Goal: Task Accomplishment & Management: Manage account settings

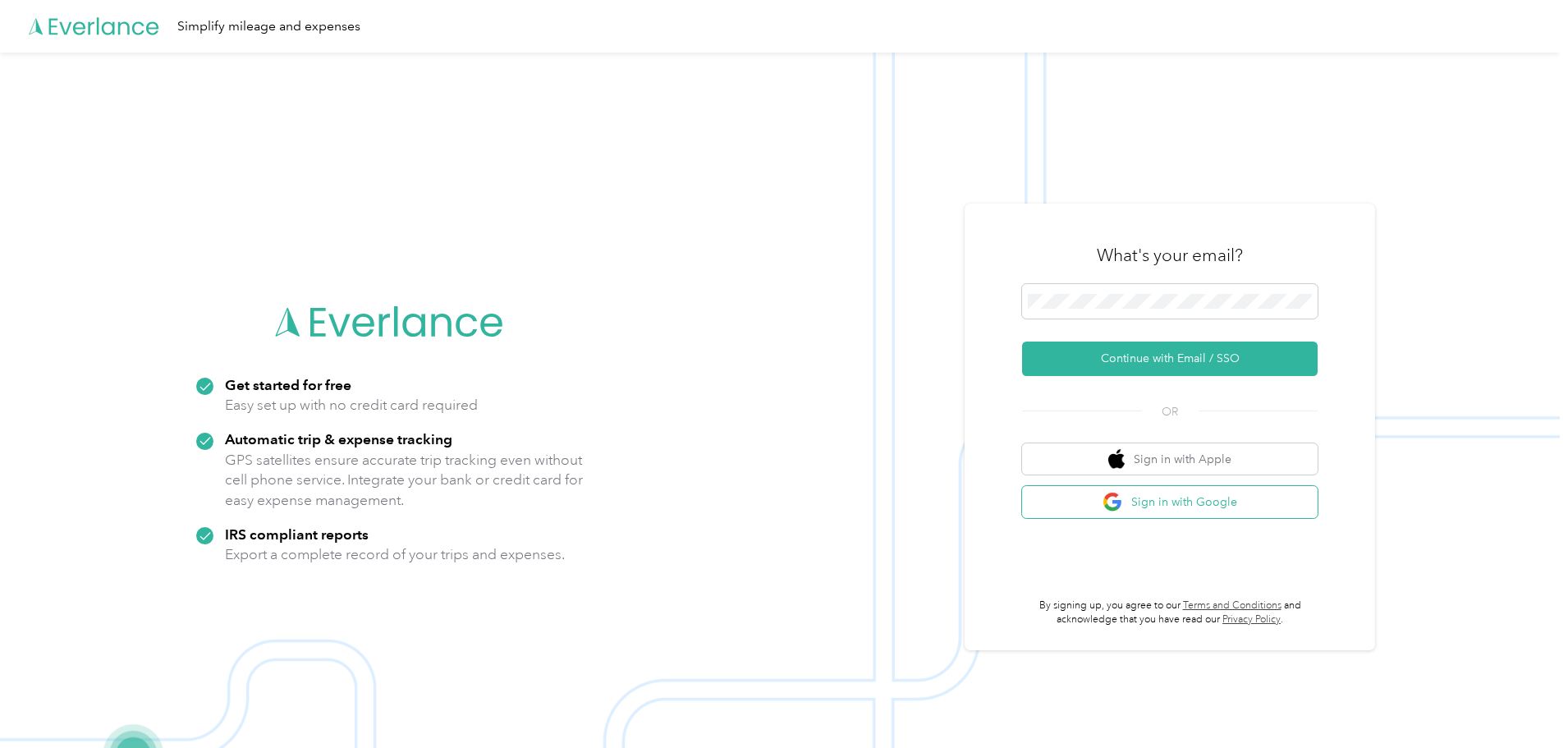
click at [1089, 504] on button "Sign in with Google" at bounding box center [1171, 502] width 296 height 32
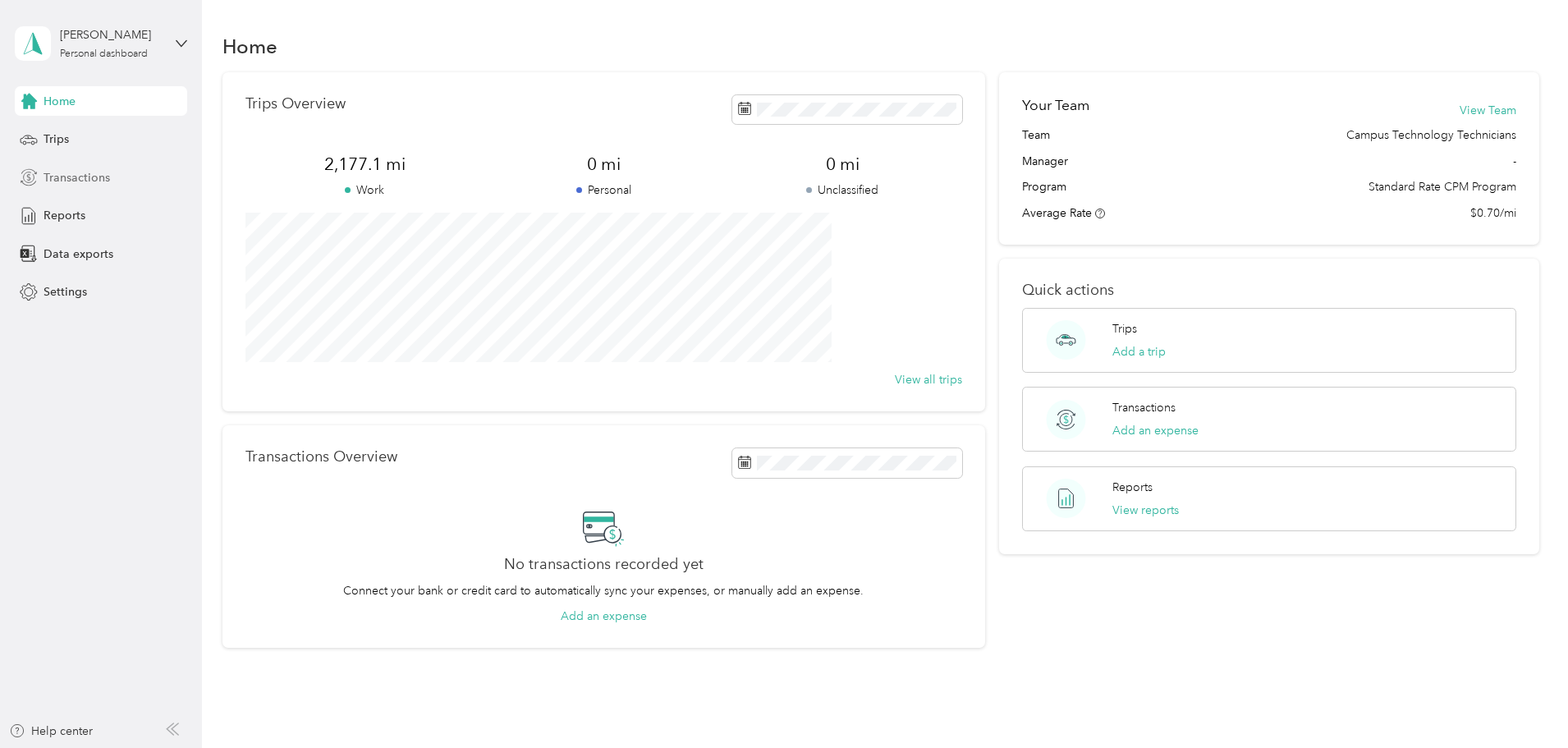
click at [90, 171] on span "Transactions" at bounding box center [76, 177] width 66 height 18
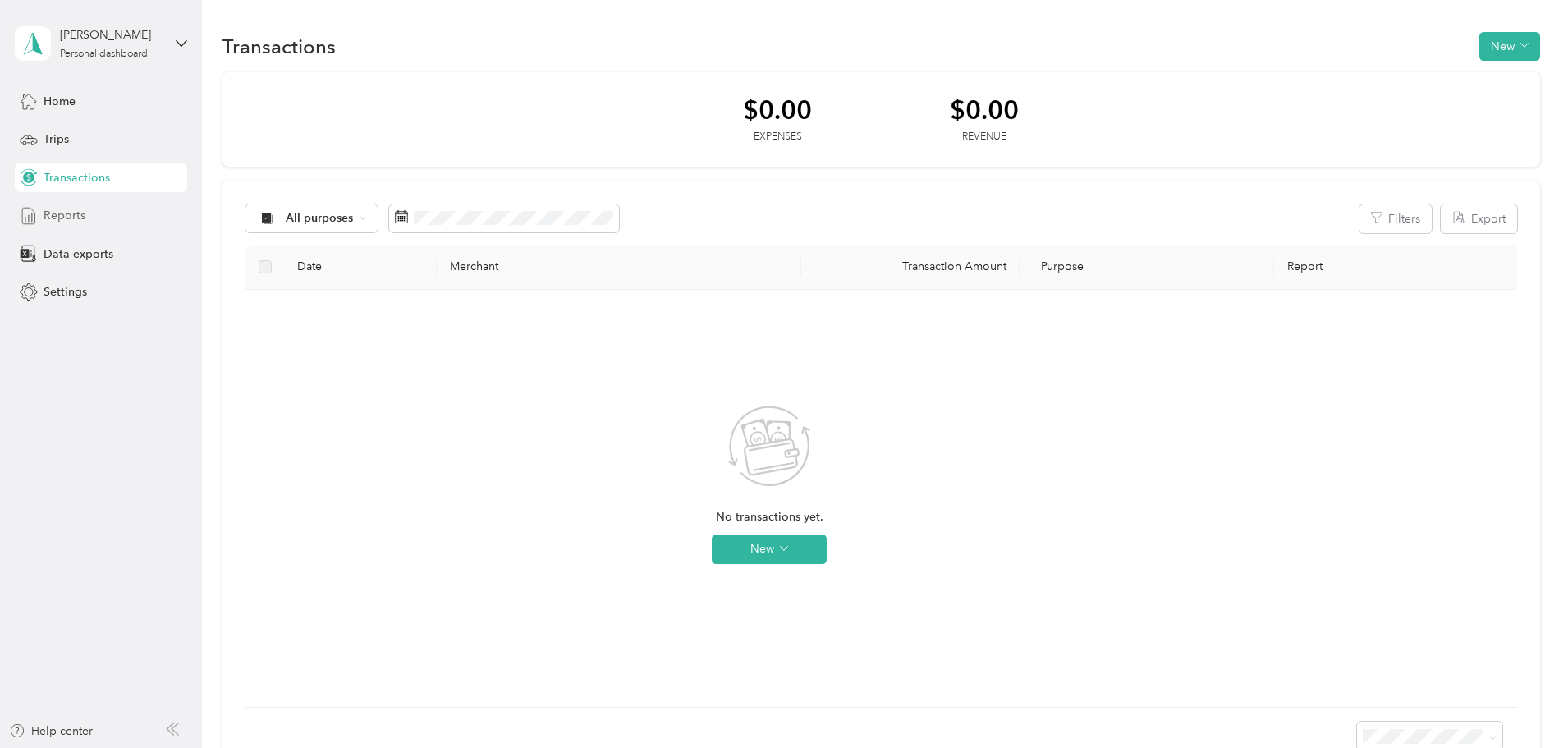
click at [80, 224] on span "Reports" at bounding box center [65, 215] width 42 height 18
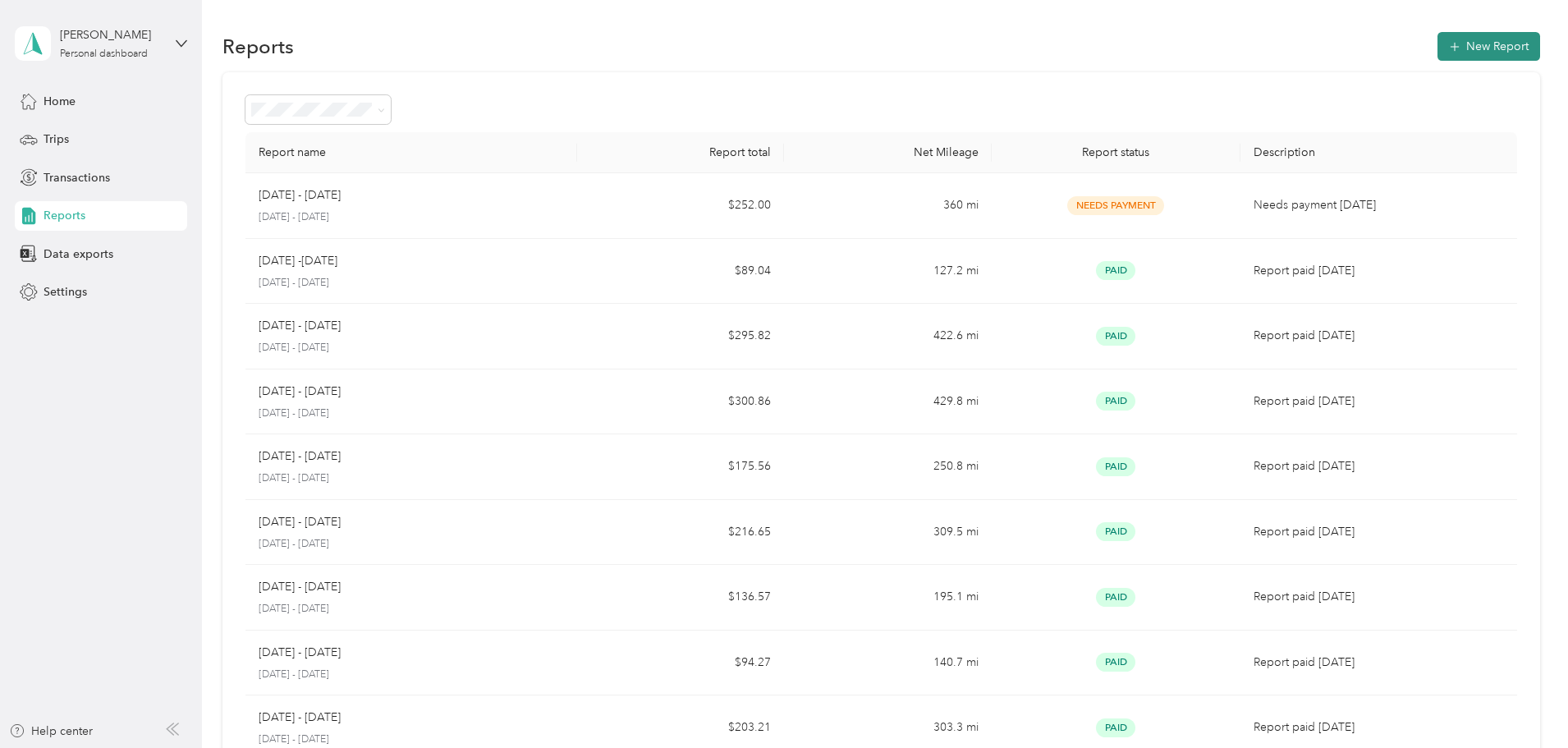
click at [1438, 51] on button "New Report" at bounding box center [1489, 46] width 103 height 29
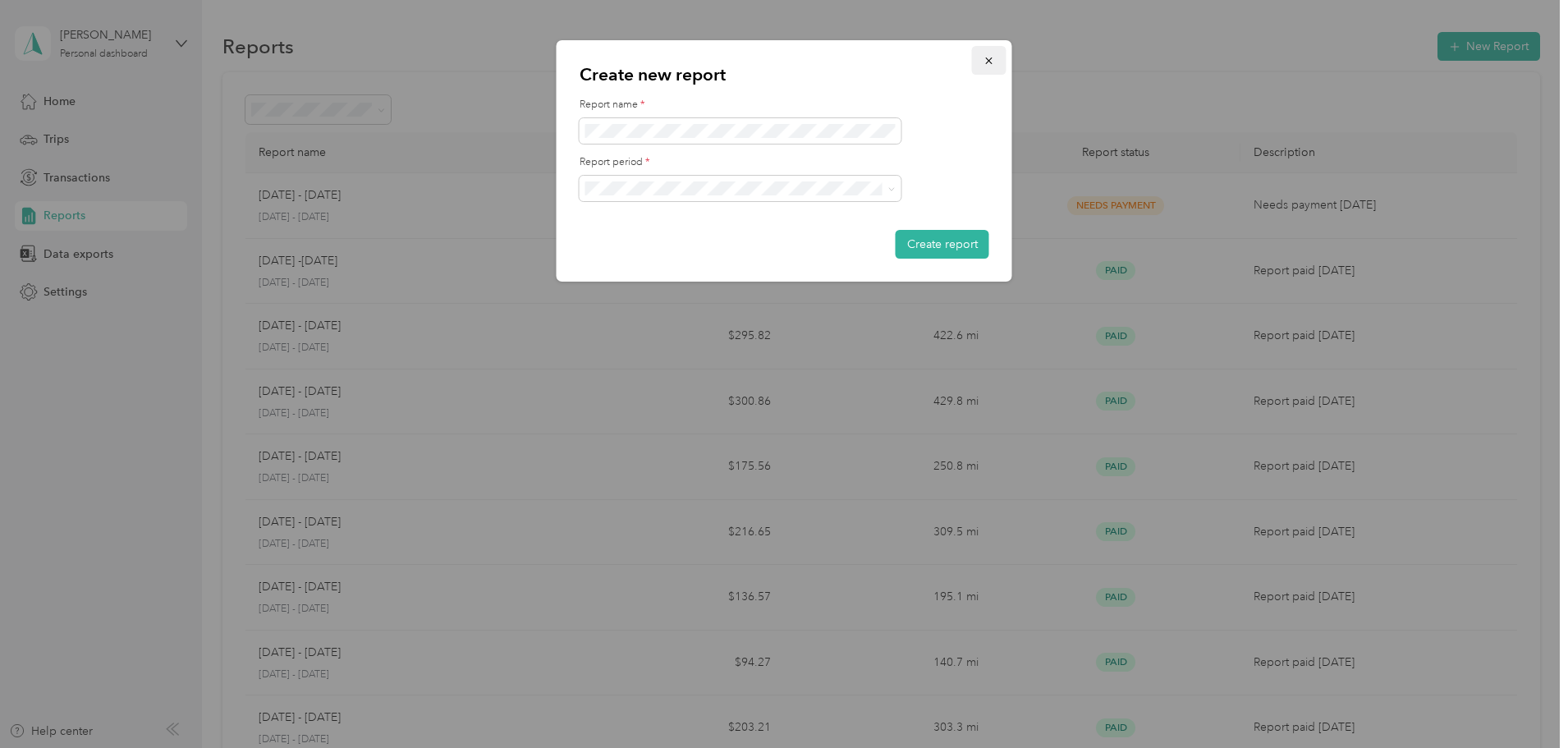
click at [984, 61] on icon "button" at bounding box center [990, 61] width 12 height 12
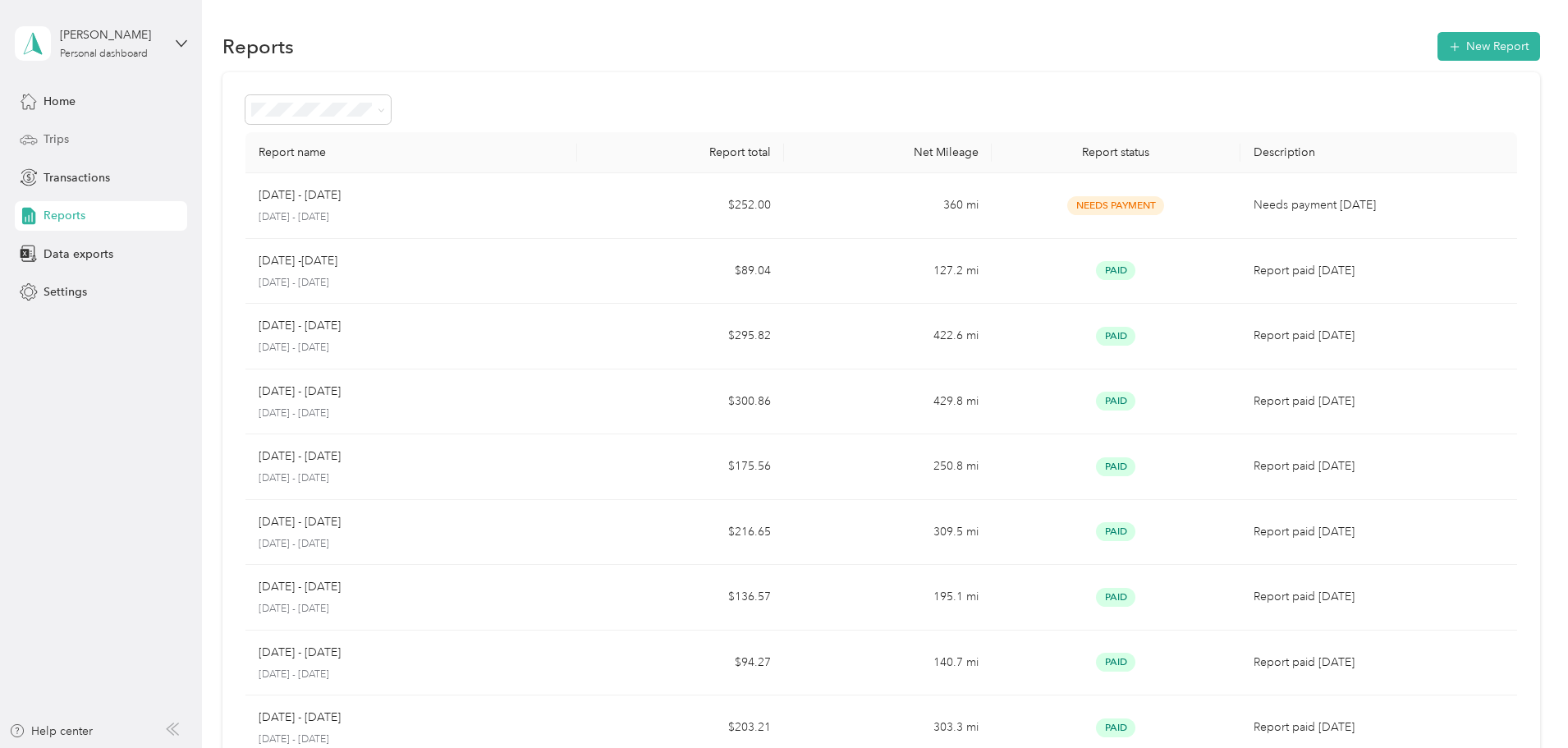
click at [89, 140] on div "Trips" at bounding box center [101, 140] width 172 height 29
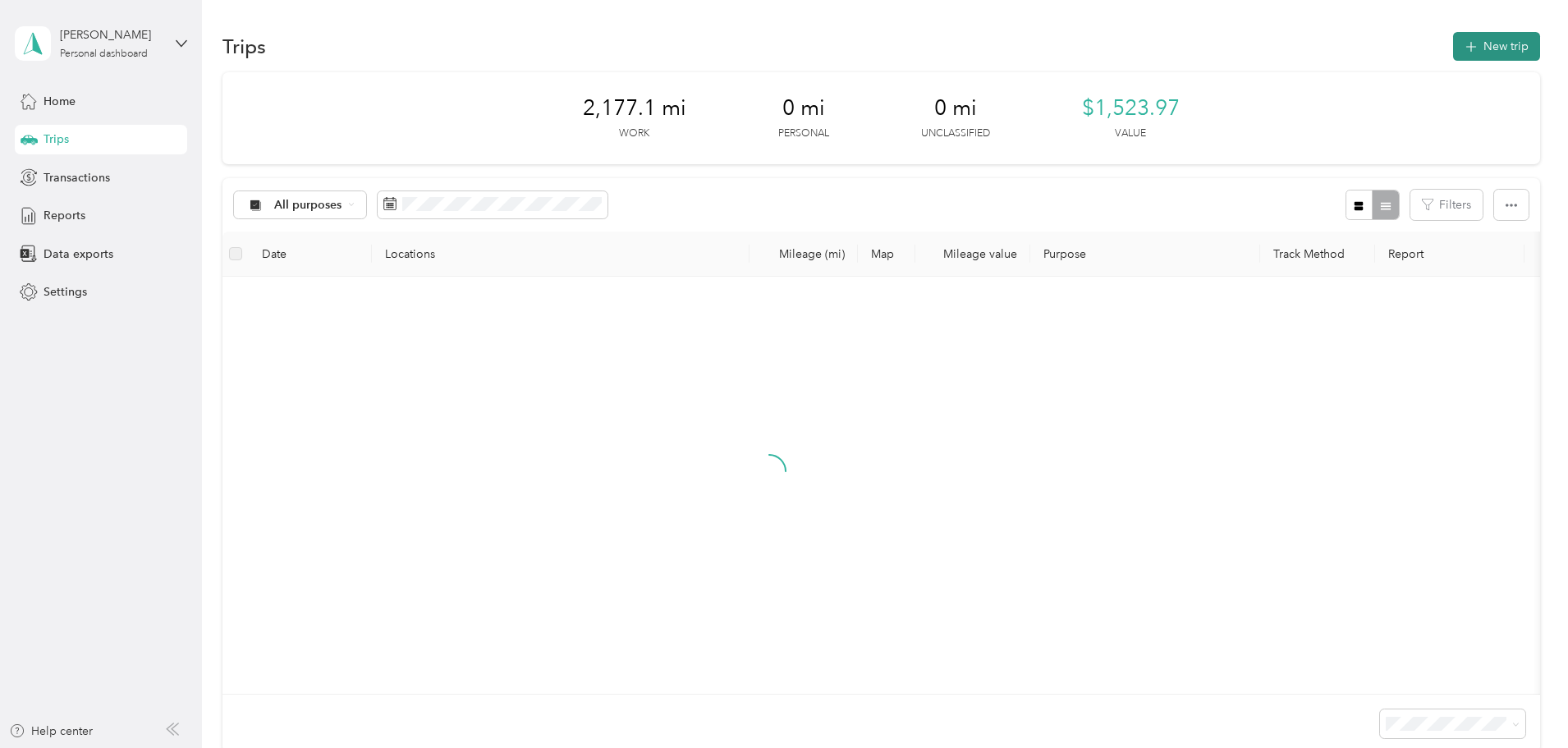
click at [1454, 48] on button "New trip" at bounding box center [1497, 46] width 87 height 29
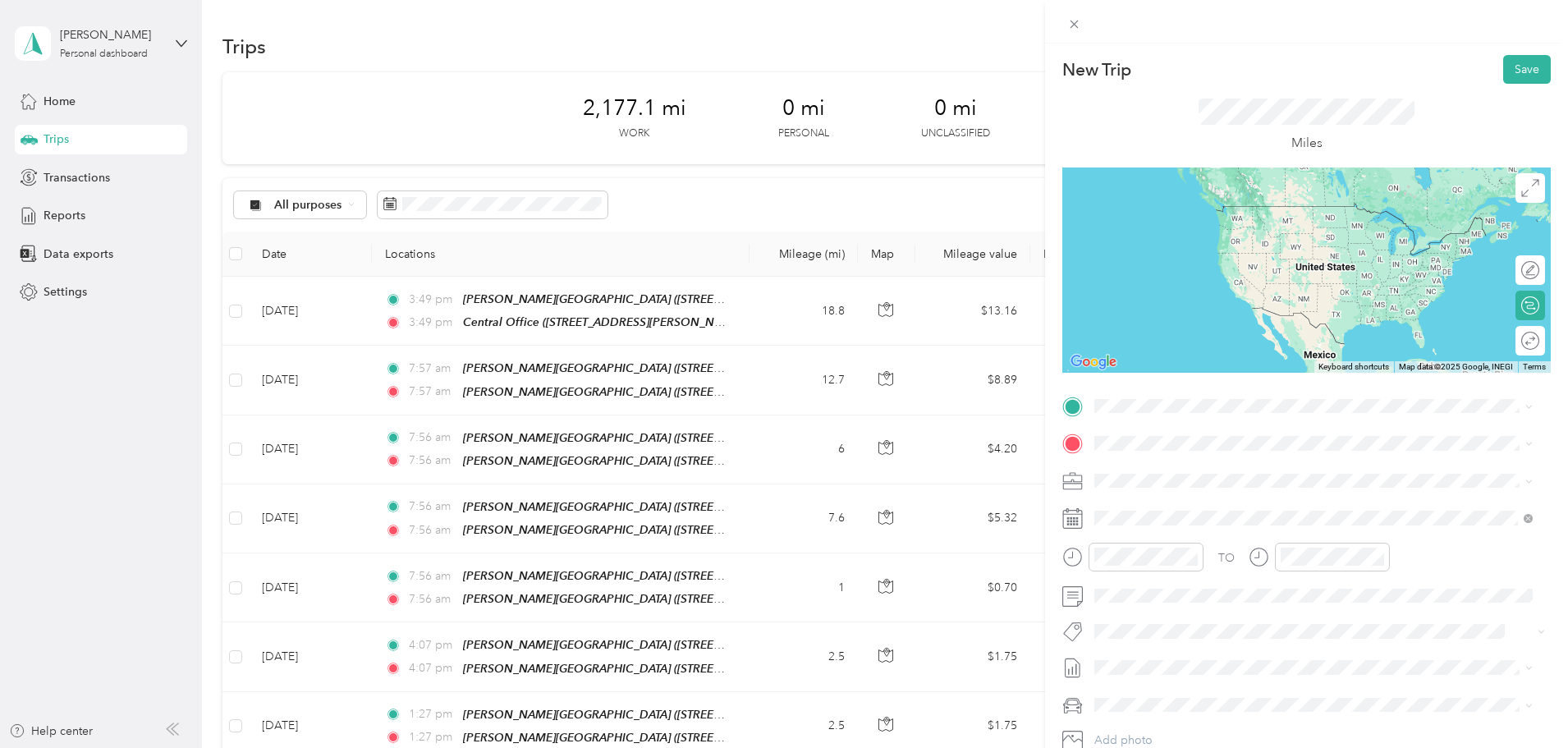
click at [1250, 471] on strong "[PERSON_NAME][GEOGRAPHIC_DATA]" at bounding box center [1292, 471] width 219 height 15
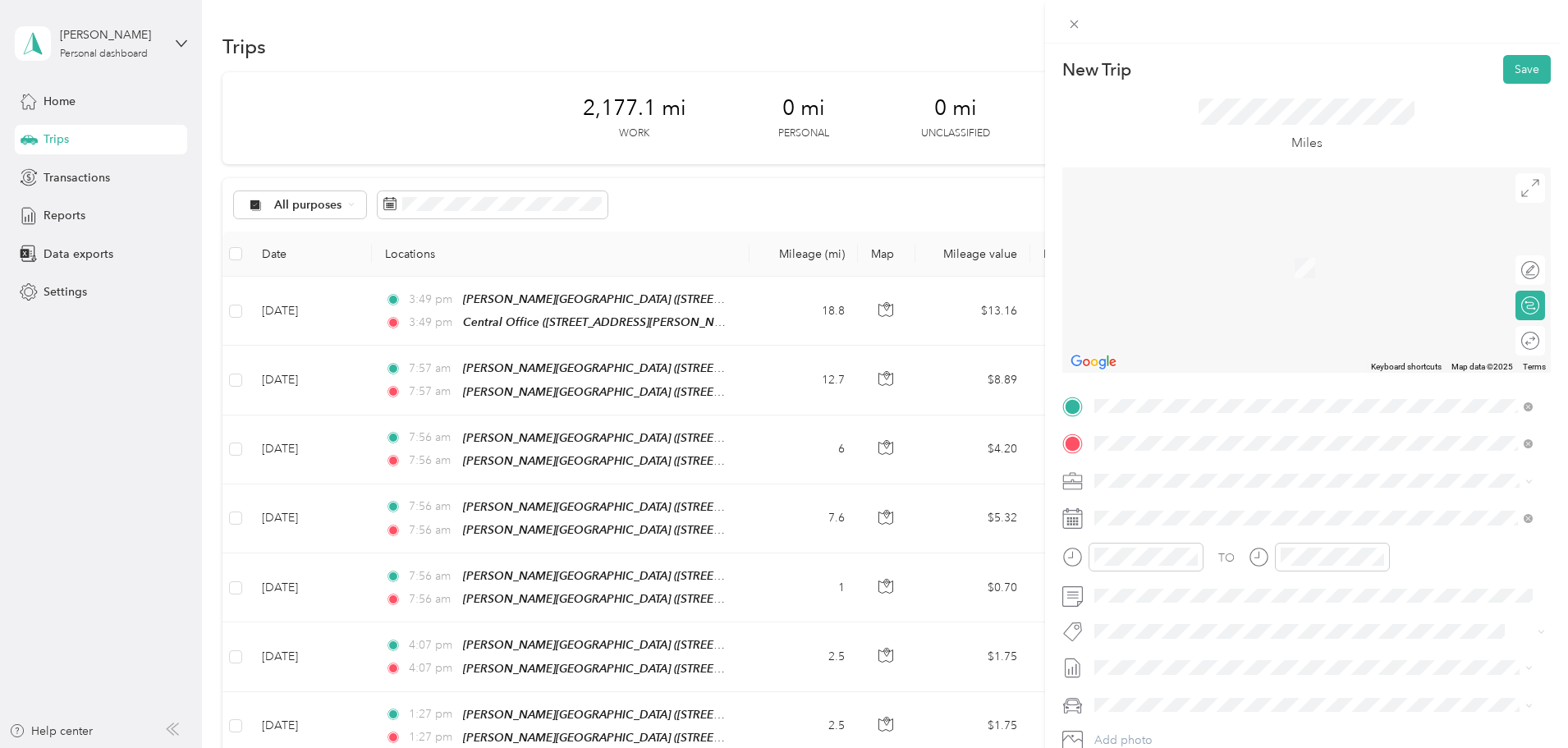
click at [1224, 528] on span "[STREET_ADDRESS][US_STATE]" at bounding box center [1208, 532] width 164 height 14
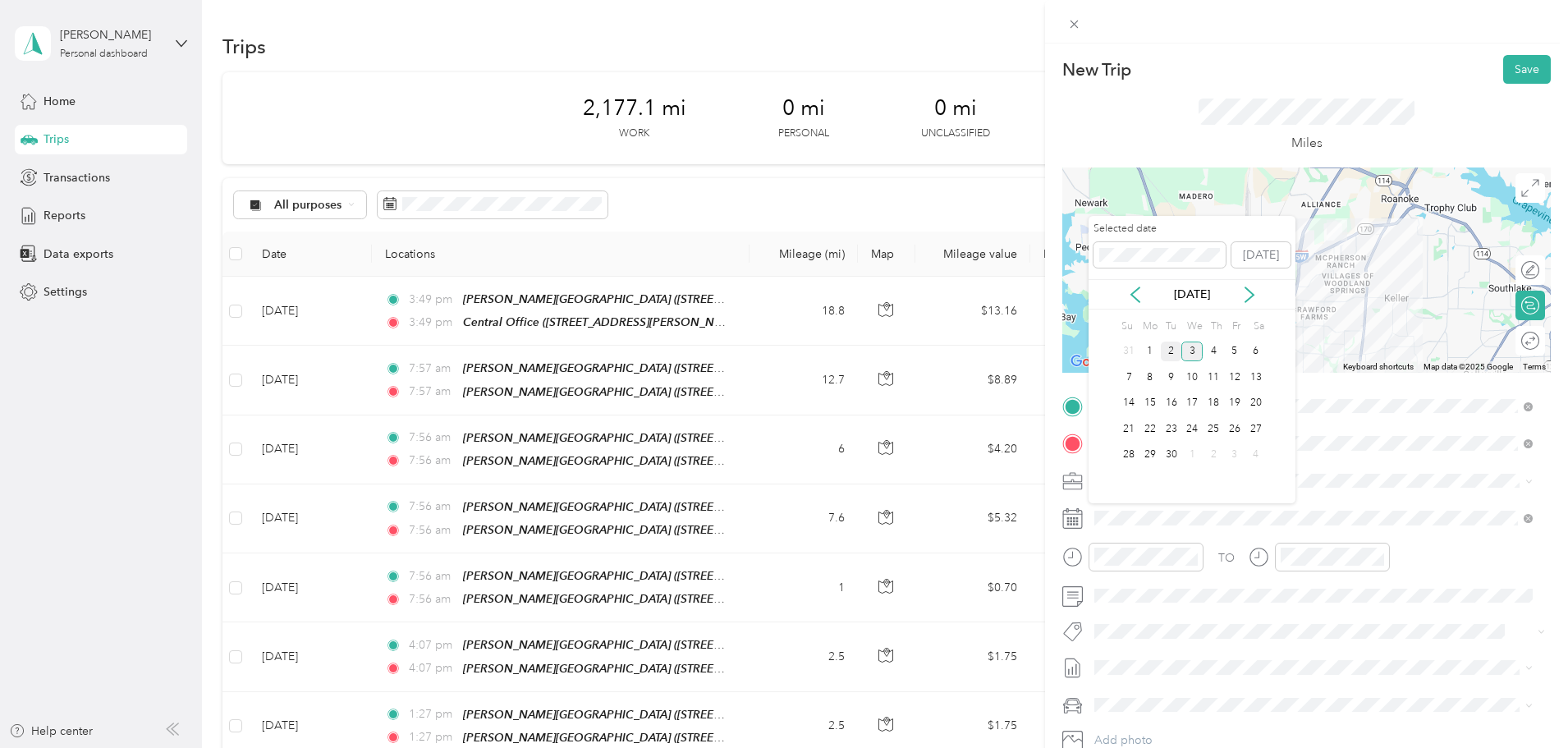
click at [1176, 356] on div "2" at bounding box center [1171, 351] width 21 height 20
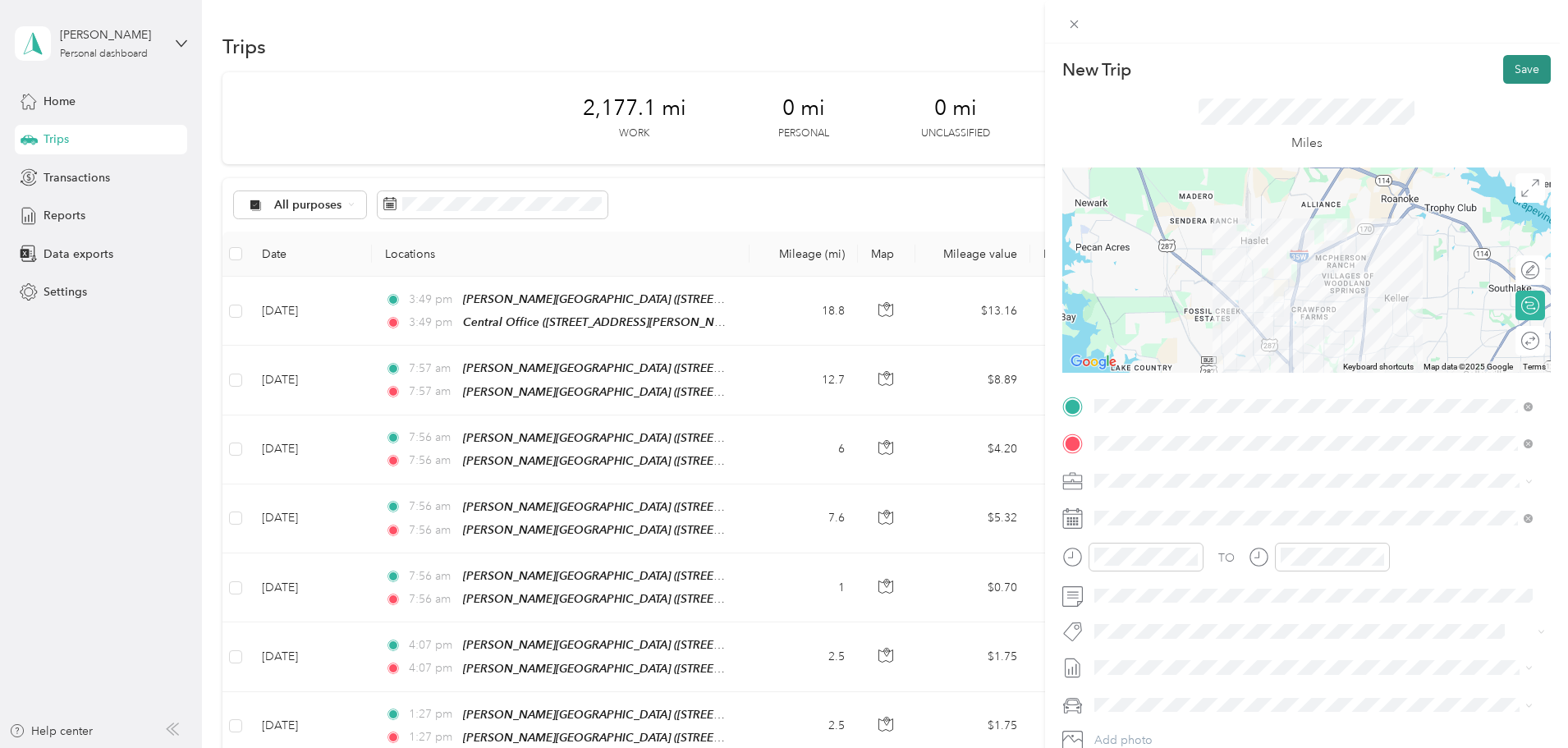
click at [1522, 75] on button "Save" at bounding box center [1527, 69] width 48 height 29
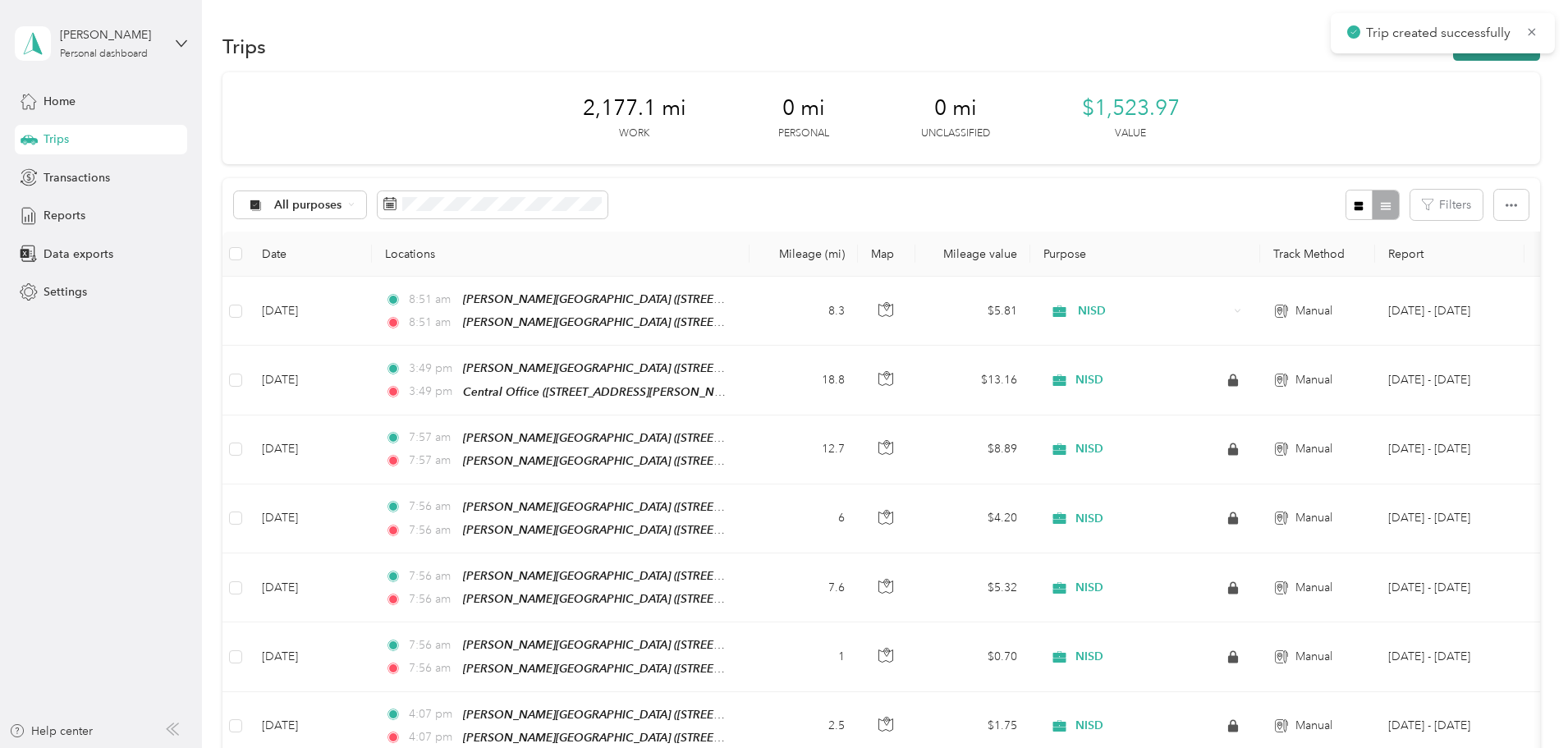
click at [1454, 55] on button "New trip" at bounding box center [1497, 46] width 87 height 29
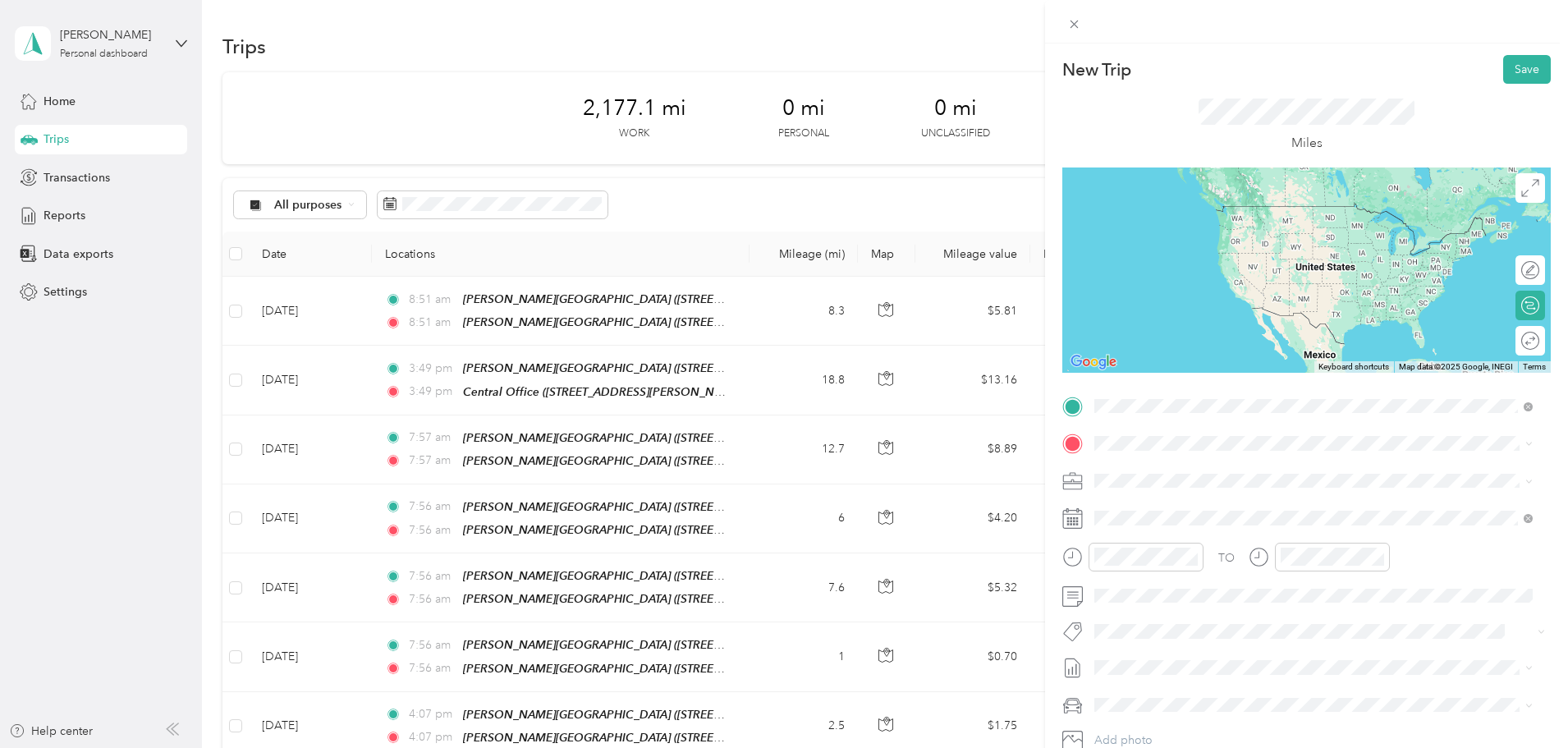
click at [1255, 470] on strong "[PERSON_NAME][GEOGRAPHIC_DATA]" at bounding box center [1292, 474] width 219 height 15
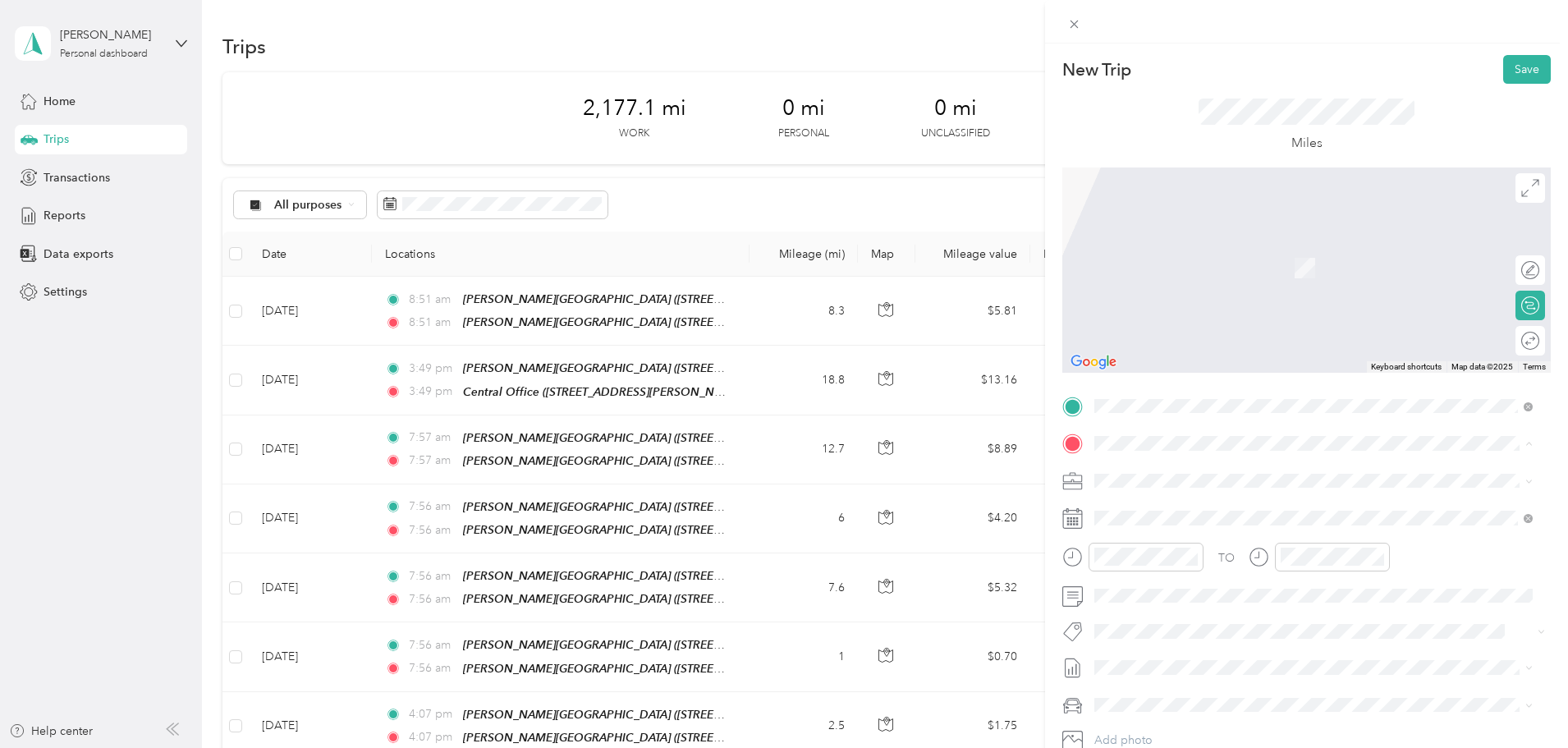
click at [1231, 582] on div "TEAM [PERSON_NAME][GEOGRAPHIC_DATA] [STREET_ADDRESS][US_STATE]" at bounding box center [1264, 578] width 276 height 40
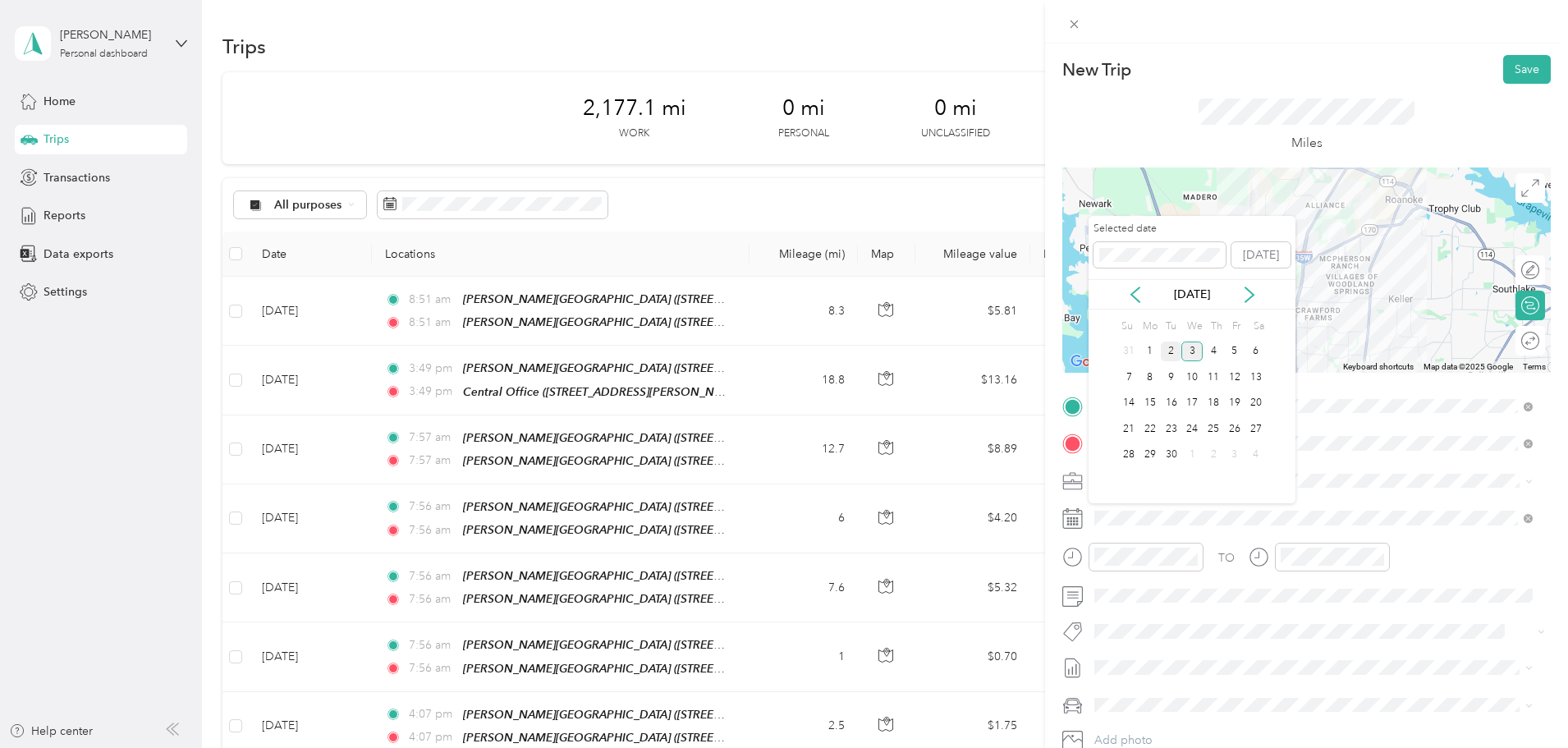
click at [1171, 352] on div "2" at bounding box center [1171, 351] width 21 height 20
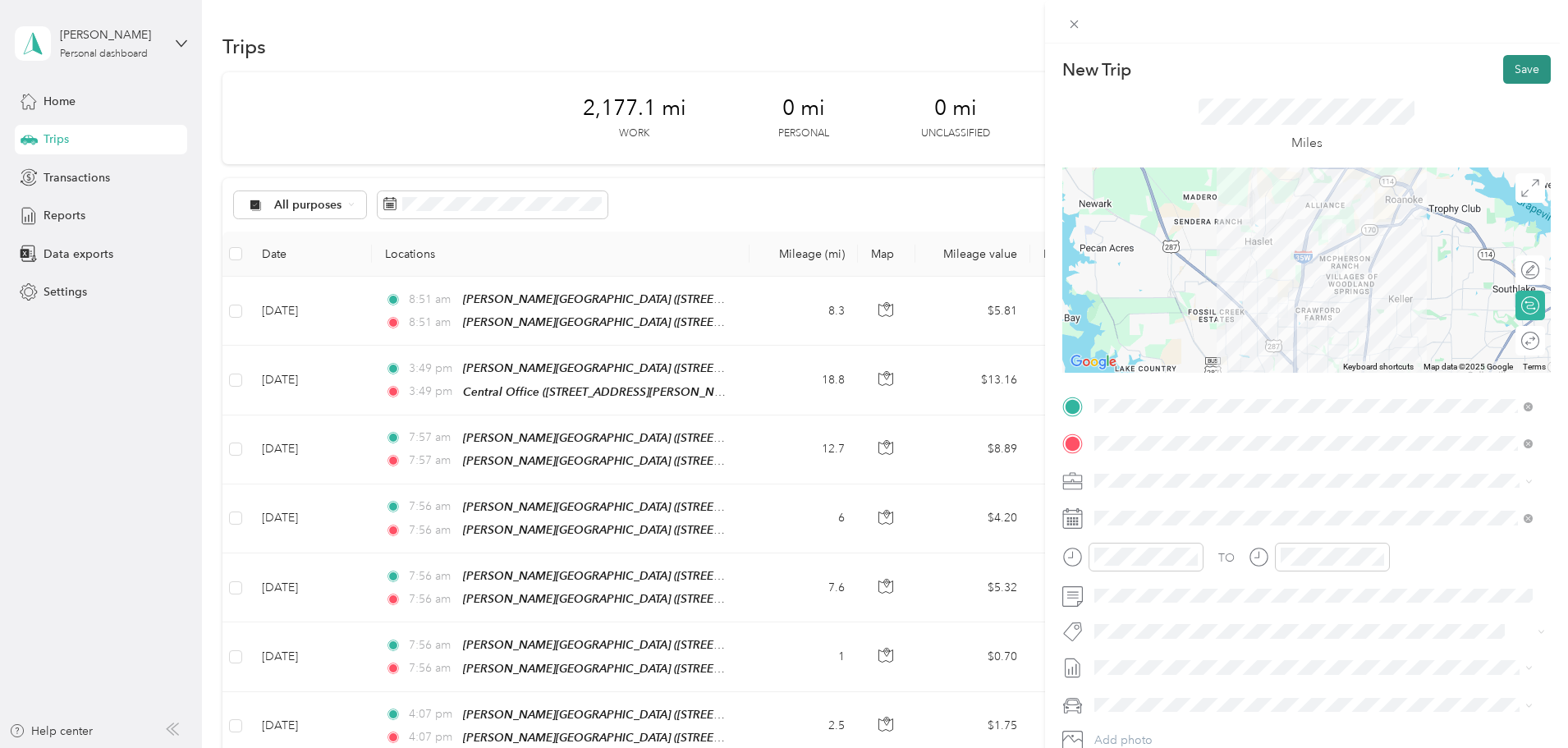
click at [1517, 80] on button "Save" at bounding box center [1527, 69] width 48 height 29
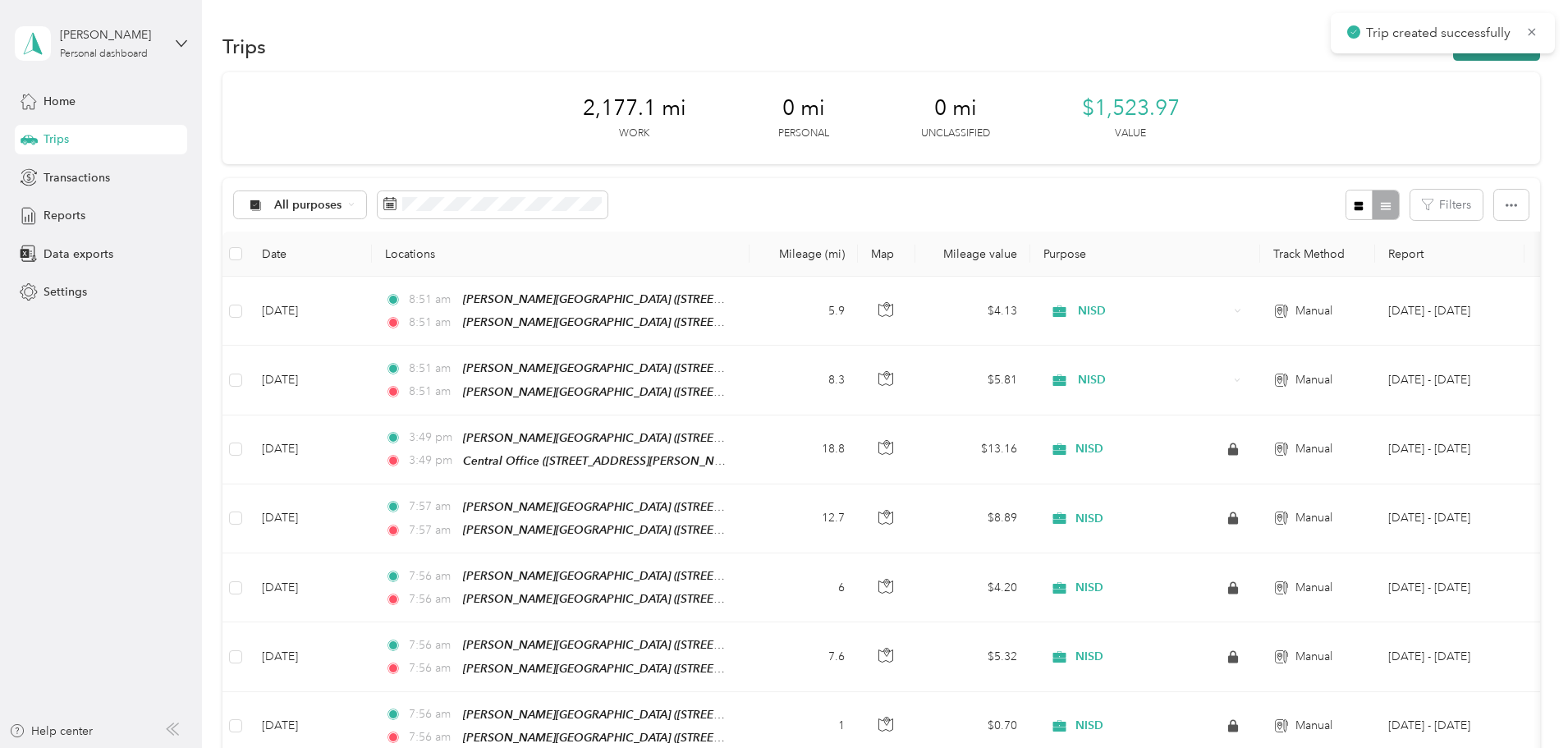
click at [1454, 55] on button "New trip" at bounding box center [1497, 46] width 87 height 29
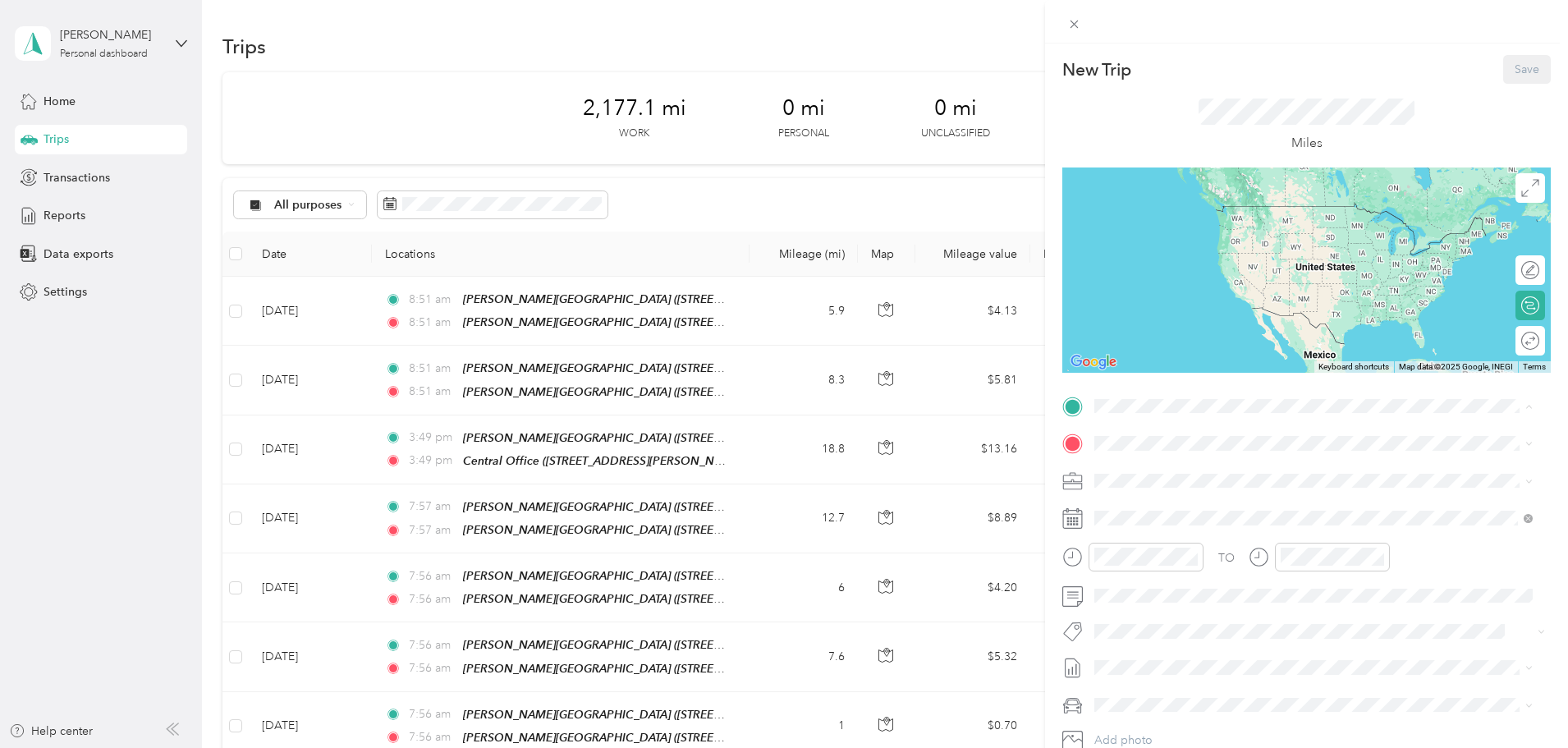
click at [1199, 526] on strong "[PERSON_NAME][GEOGRAPHIC_DATA]" at bounding box center [1292, 531] width 219 height 15
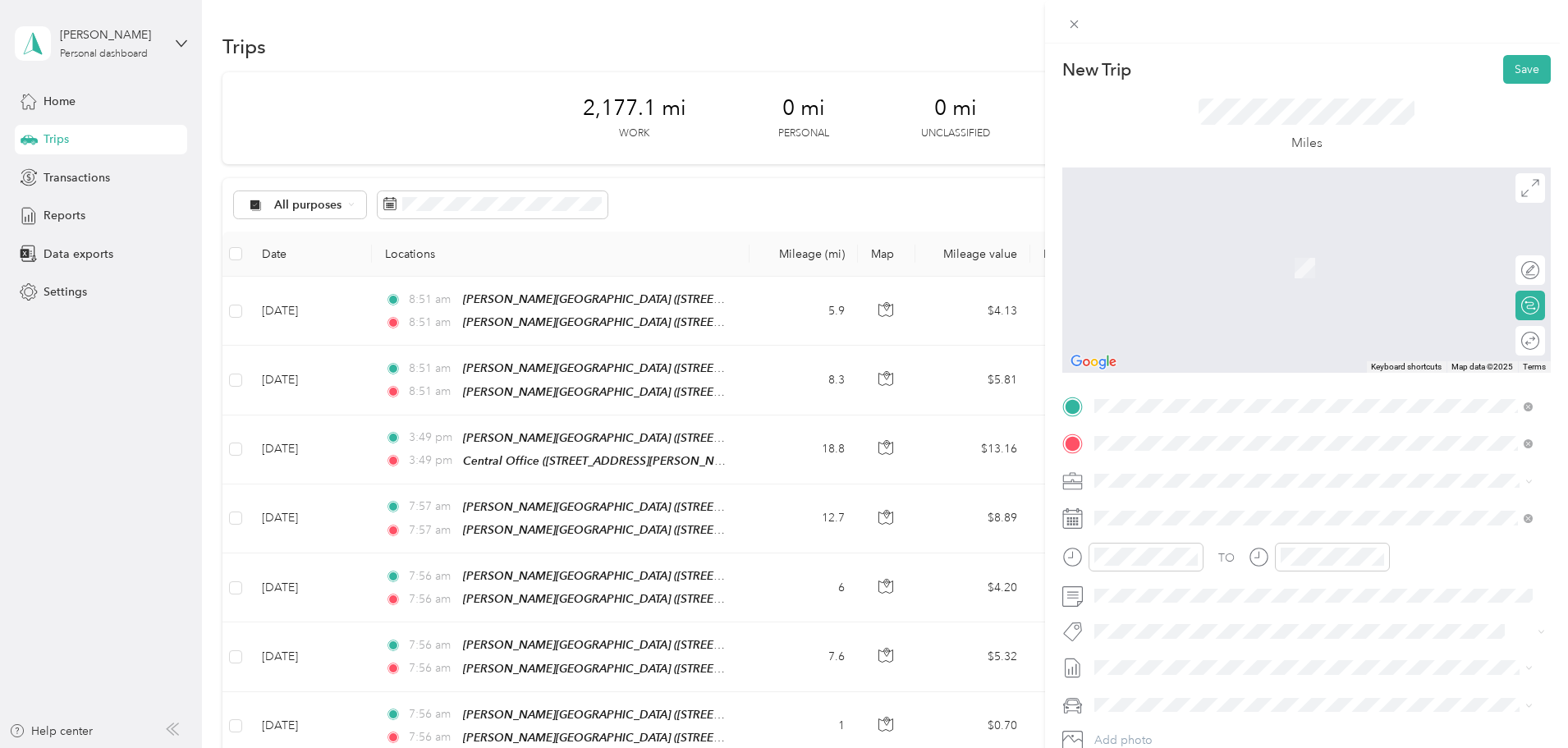
click at [1226, 504] on strong "Central Office" at bounding box center [1220, 512] width 76 height 15
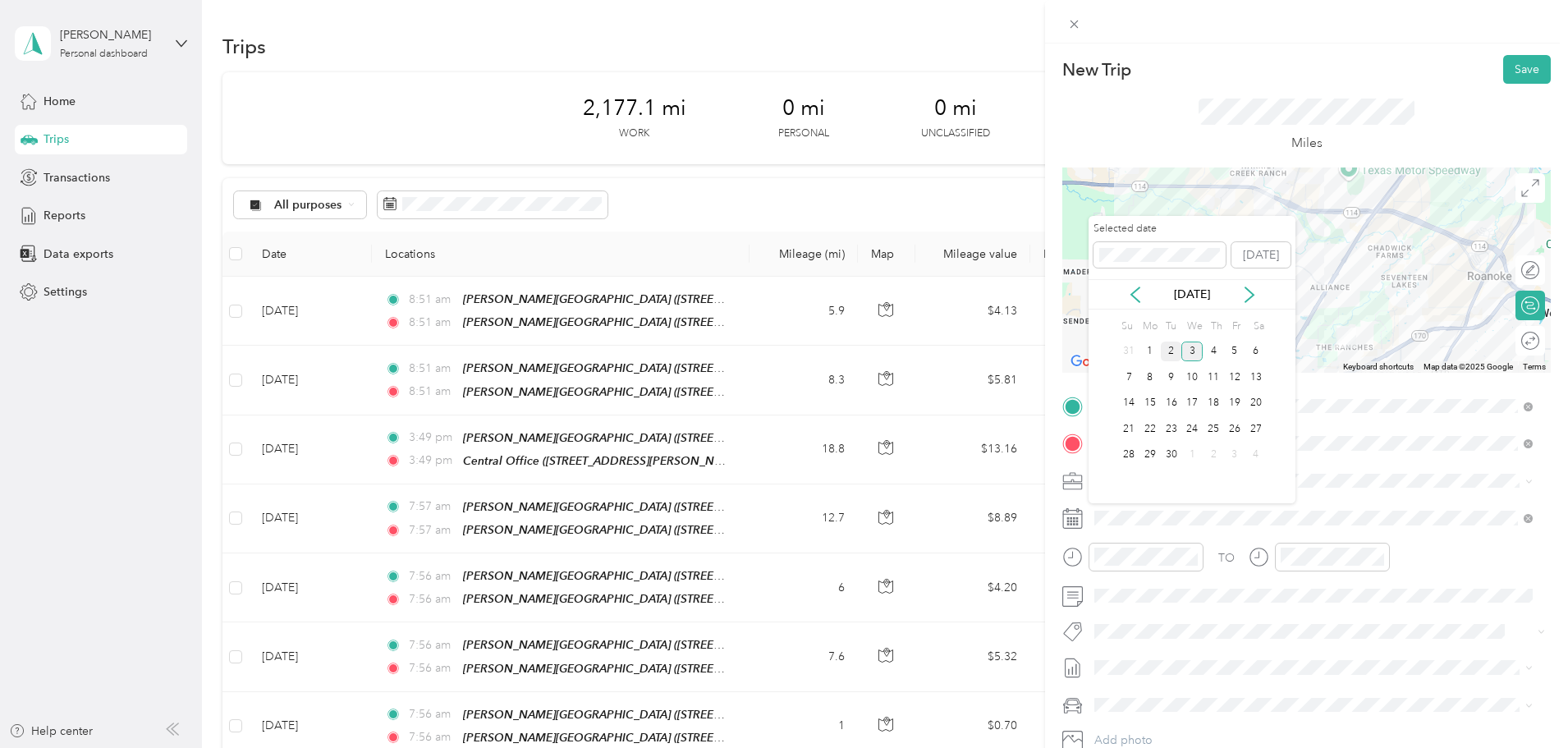
click at [1169, 357] on div "2" at bounding box center [1171, 351] width 21 height 20
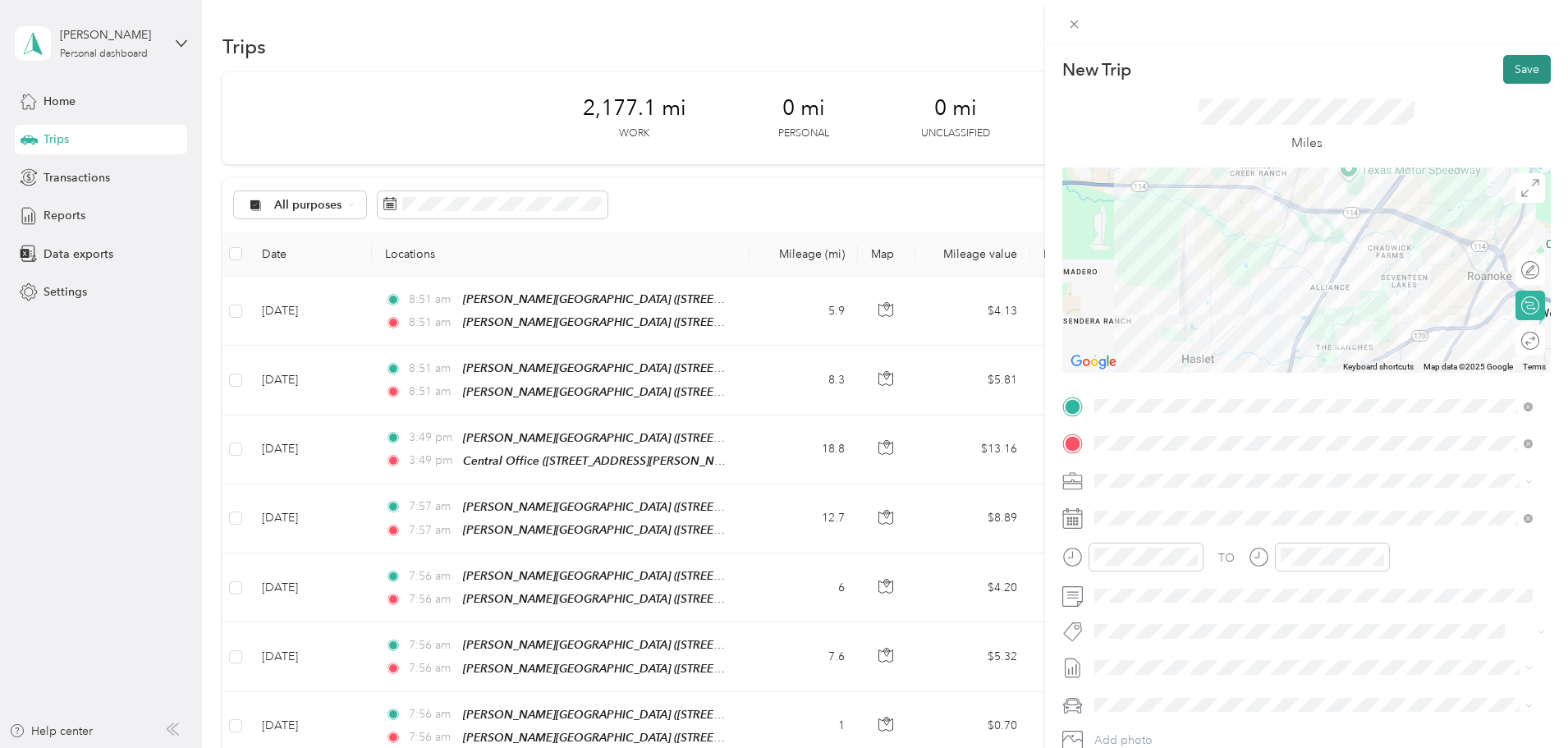
click at [1506, 71] on button "Save" at bounding box center [1527, 69] width 48 height 29
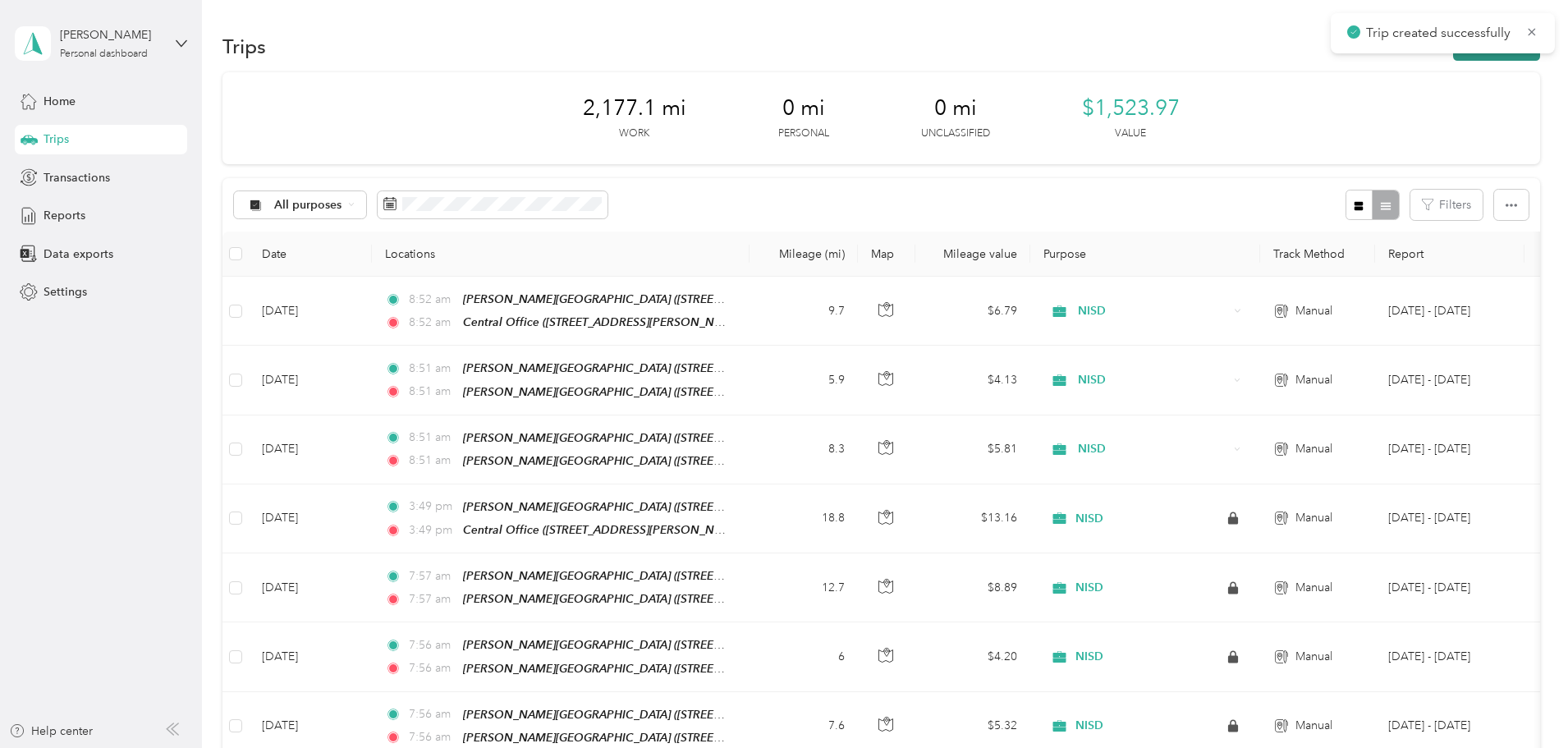
click at [1454, 54] on button "New trip" at bounding box center [1497, 46] width 87 height 29
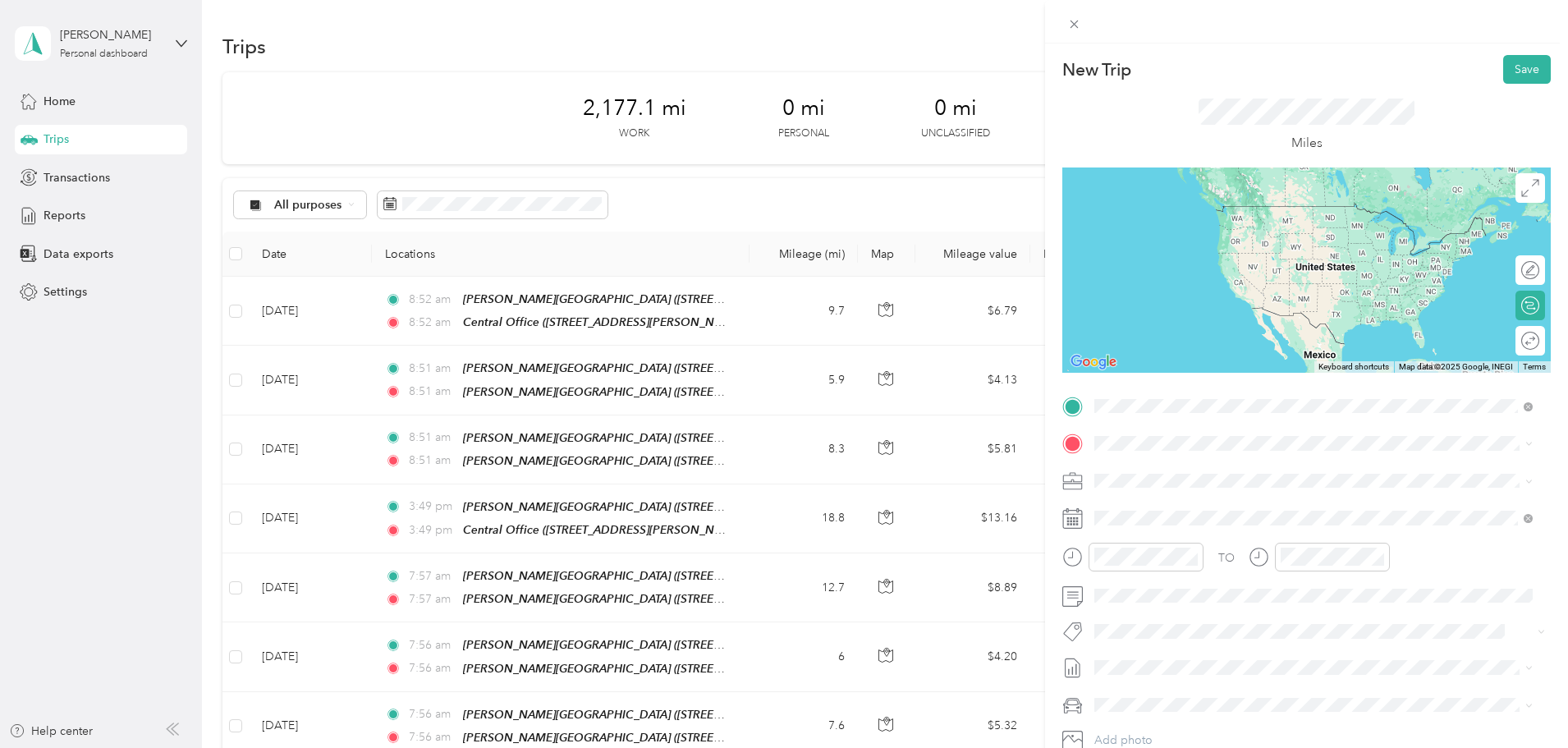
click at [1215, 485] on div "TEAM Central Office [STREET_ADDRESS][PERSON_NAME][US_STATE]" at bounding box center [1254, 484] width 255 height 40
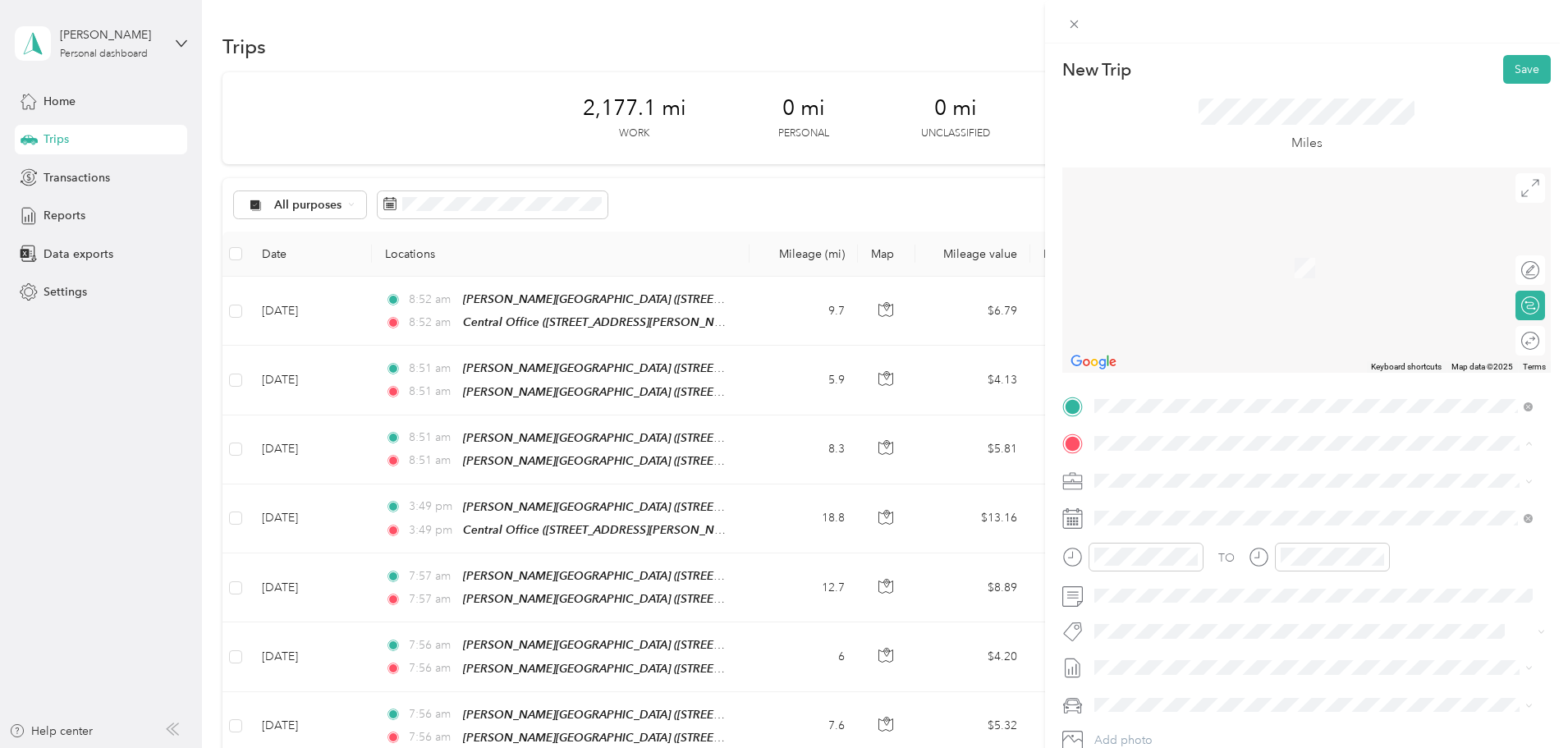
click at [1236, 523] on div "TEAM [PERSON_NAME][GEOGRAPHIC_DATA] [STREET_ADDRESS][US_STATE]" at bounding box center [1264, 521] width 276 height 40
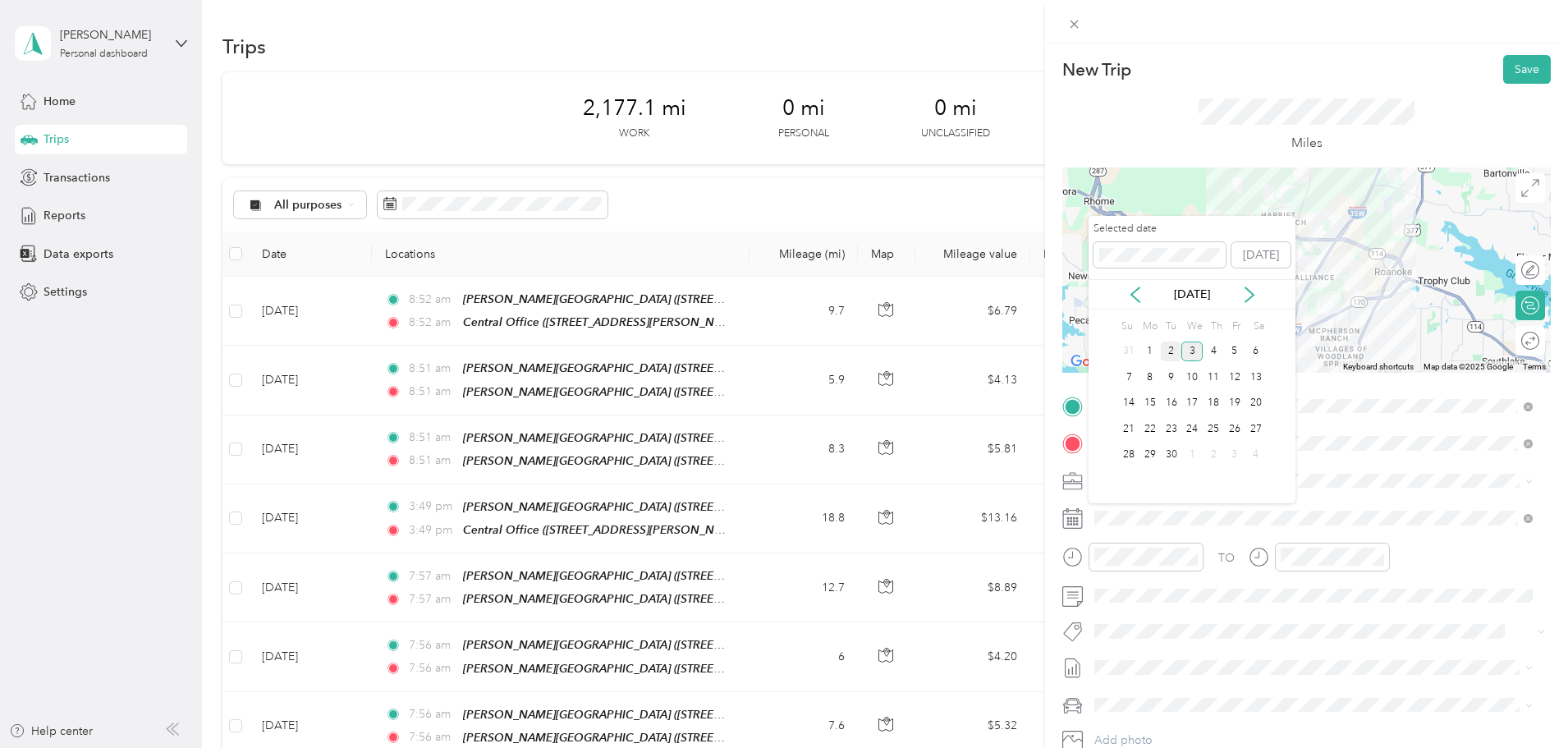
click at [1174, 347] on div "2" at bounding box center [1171, 351] width 21 height 20
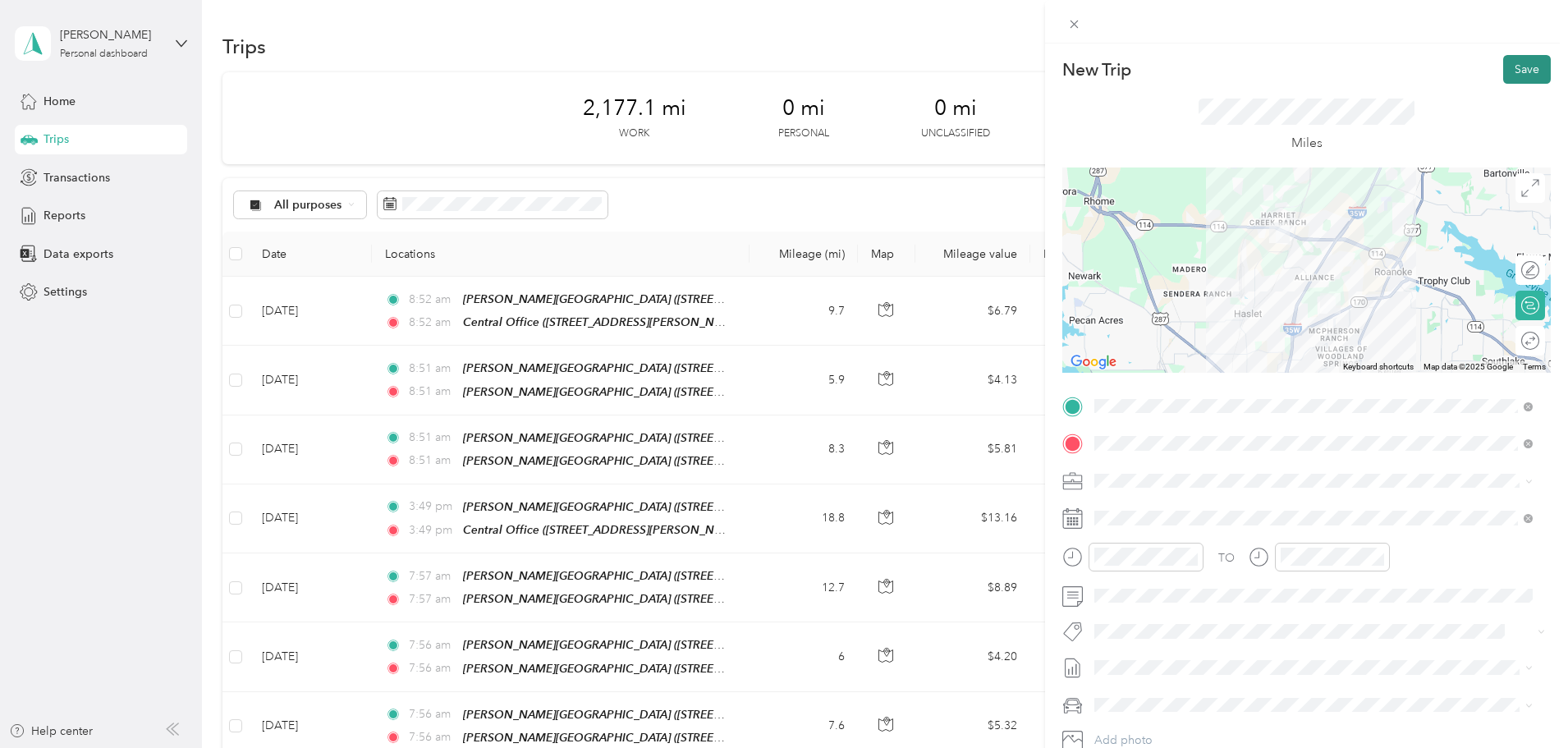
click at [1506, 62] on button "Save" at bounding box center [1527, 69] width 48 height 29
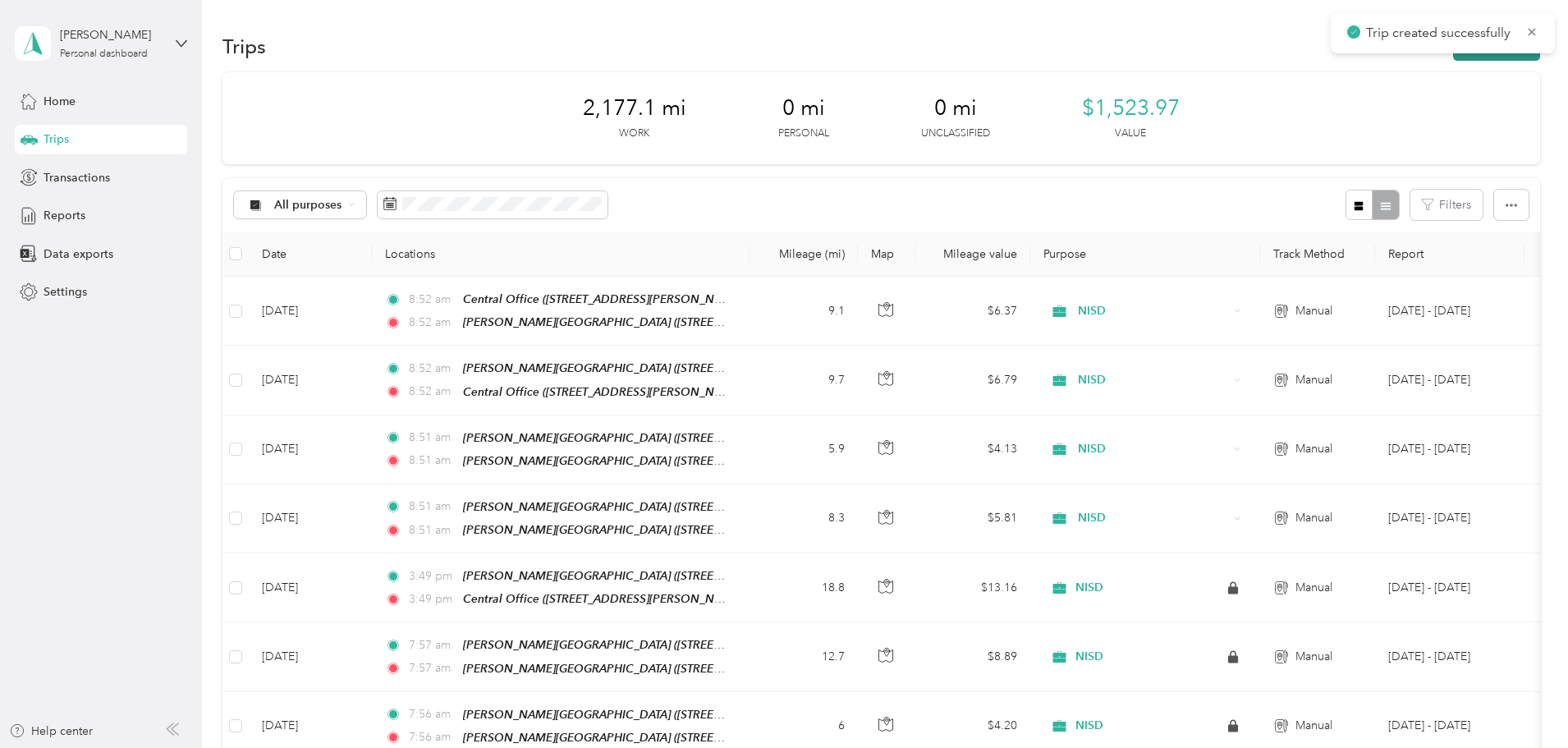
click at [1454, 55] on button "New trip" at bounding box center [1497, 46] width 87 height 29
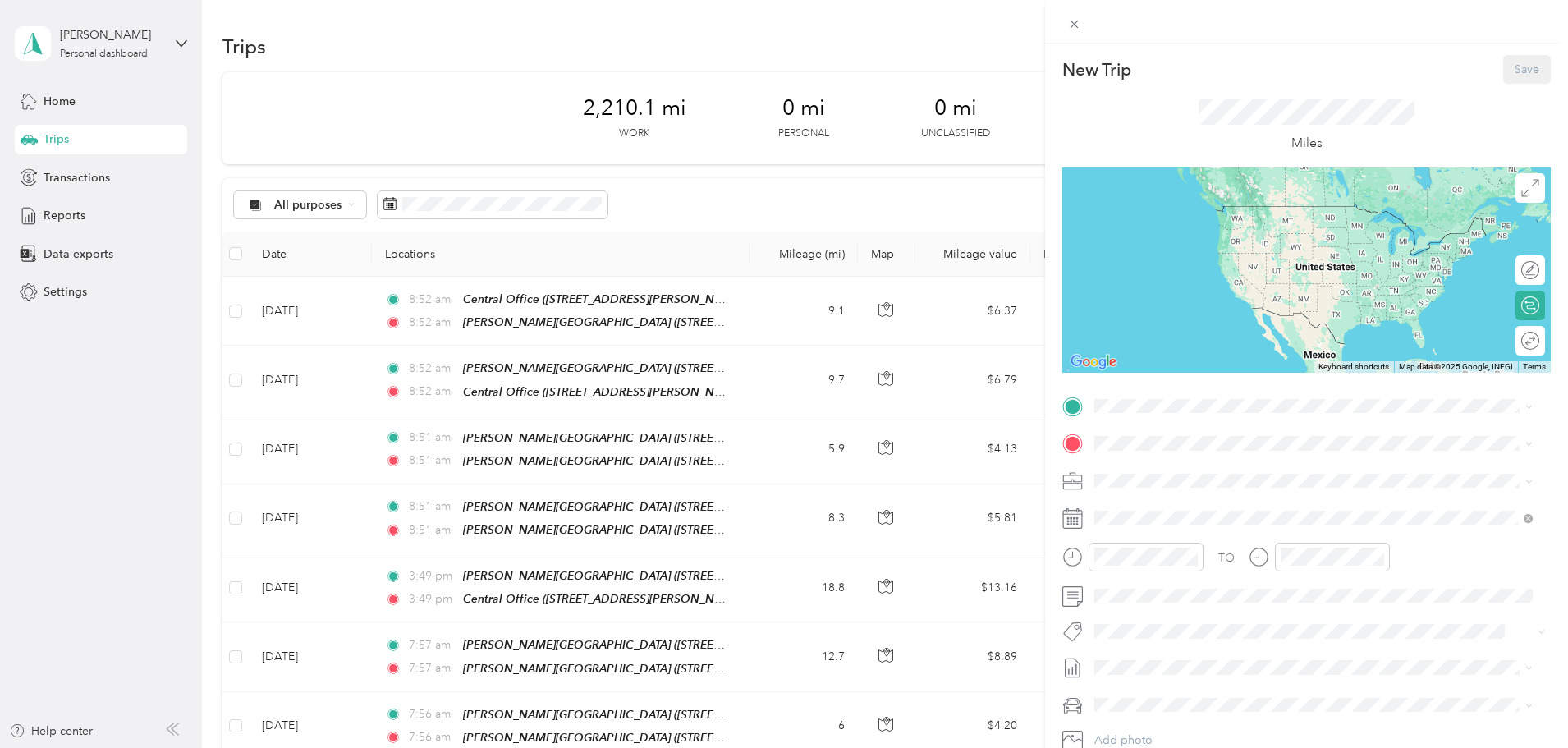
click at [1181, 479] on div "TEAM [PERSON_NAME][GEOGRAPHIC_DATA]" at bounding box center [1264, 474] width 276 height 20
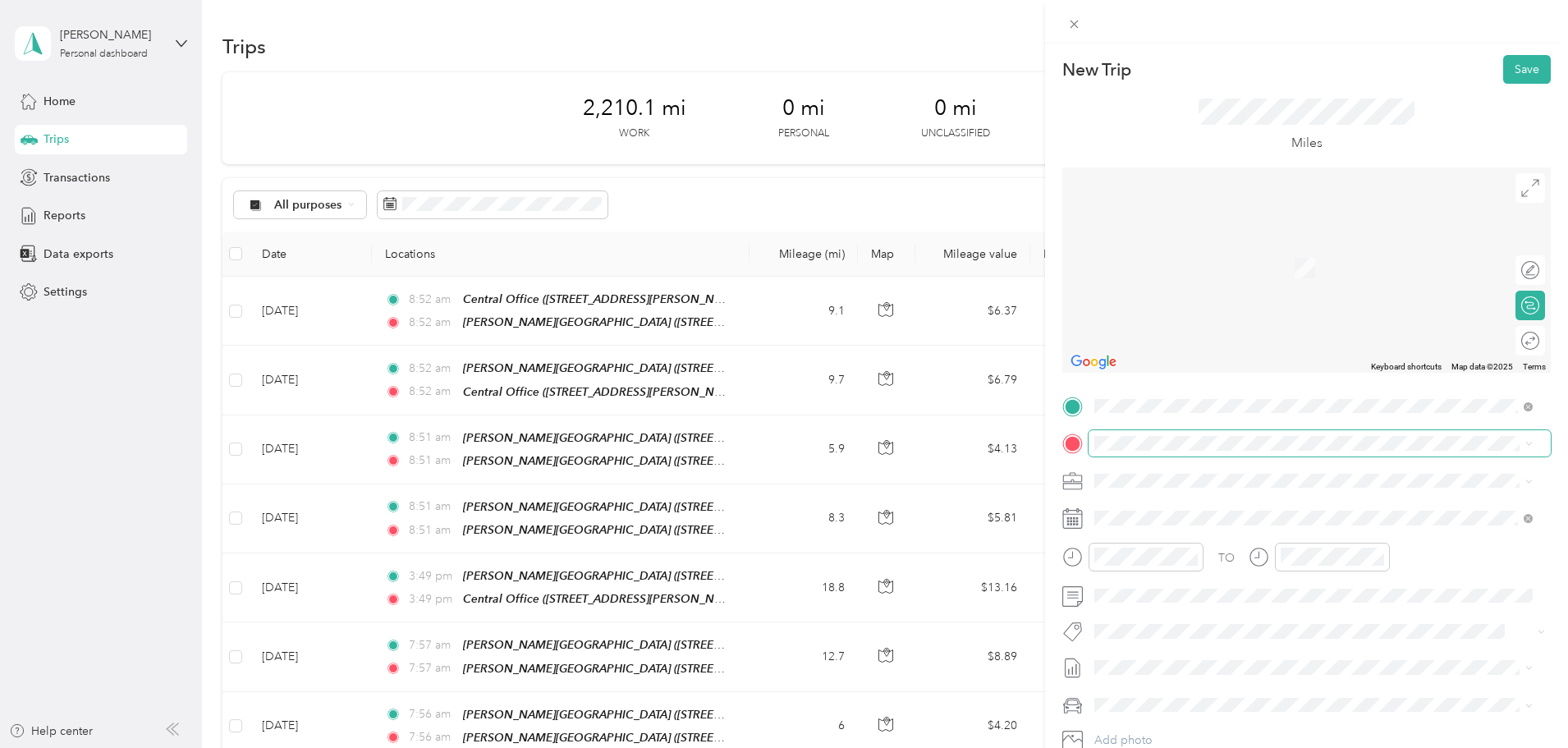
click at [1124, 435] on span at bounding box center [1320, 443] width 462 height 26
click at [1218, 635] on div "TEAM [PERSON_NAME][GEOGRAPHIC_DATA] [STREET_ADDRESS][US_STATE]" at bounding box center [1264, 636] width 276 height 40
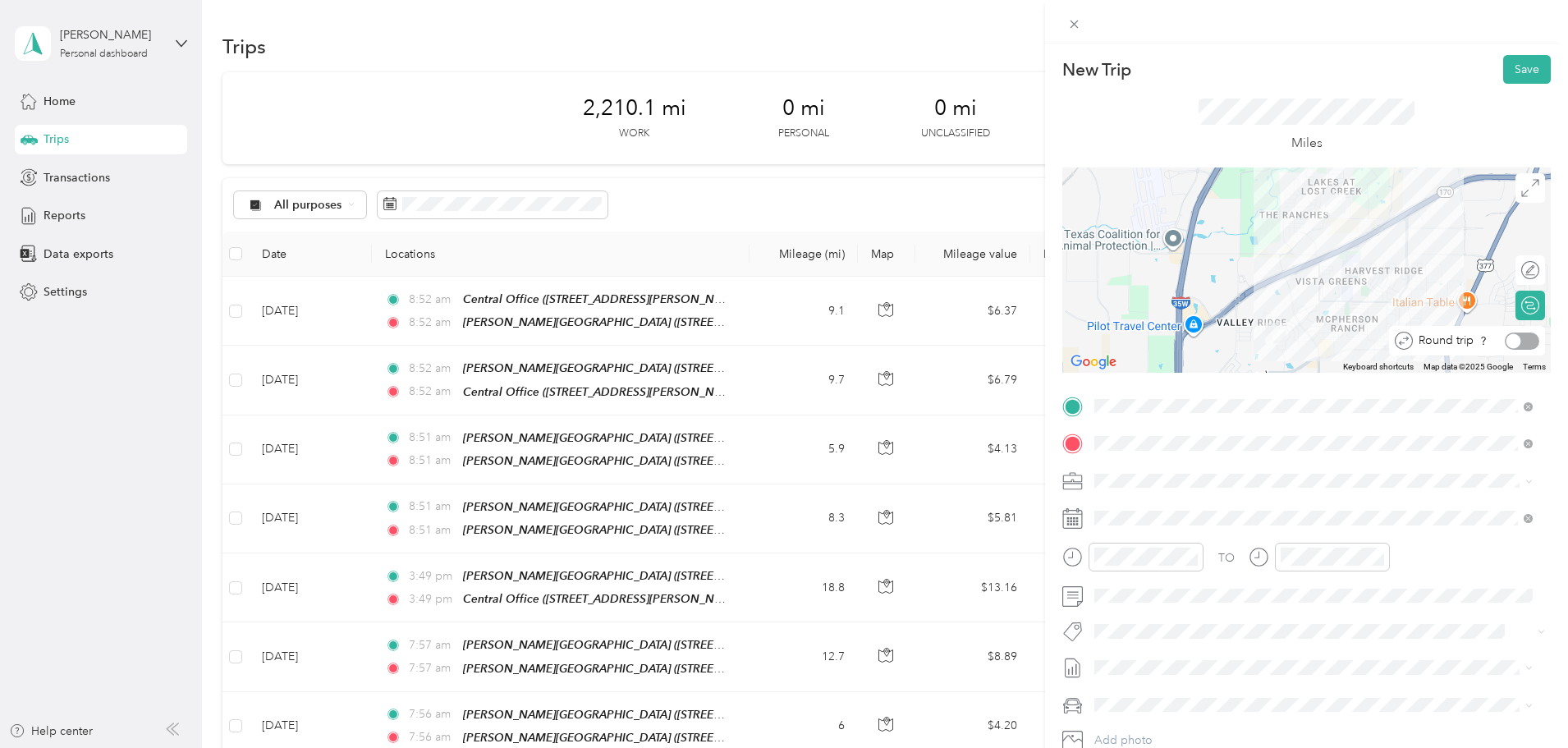
click at [1523, 338] on div at bounding box center [1522, 341] width 34 height 18
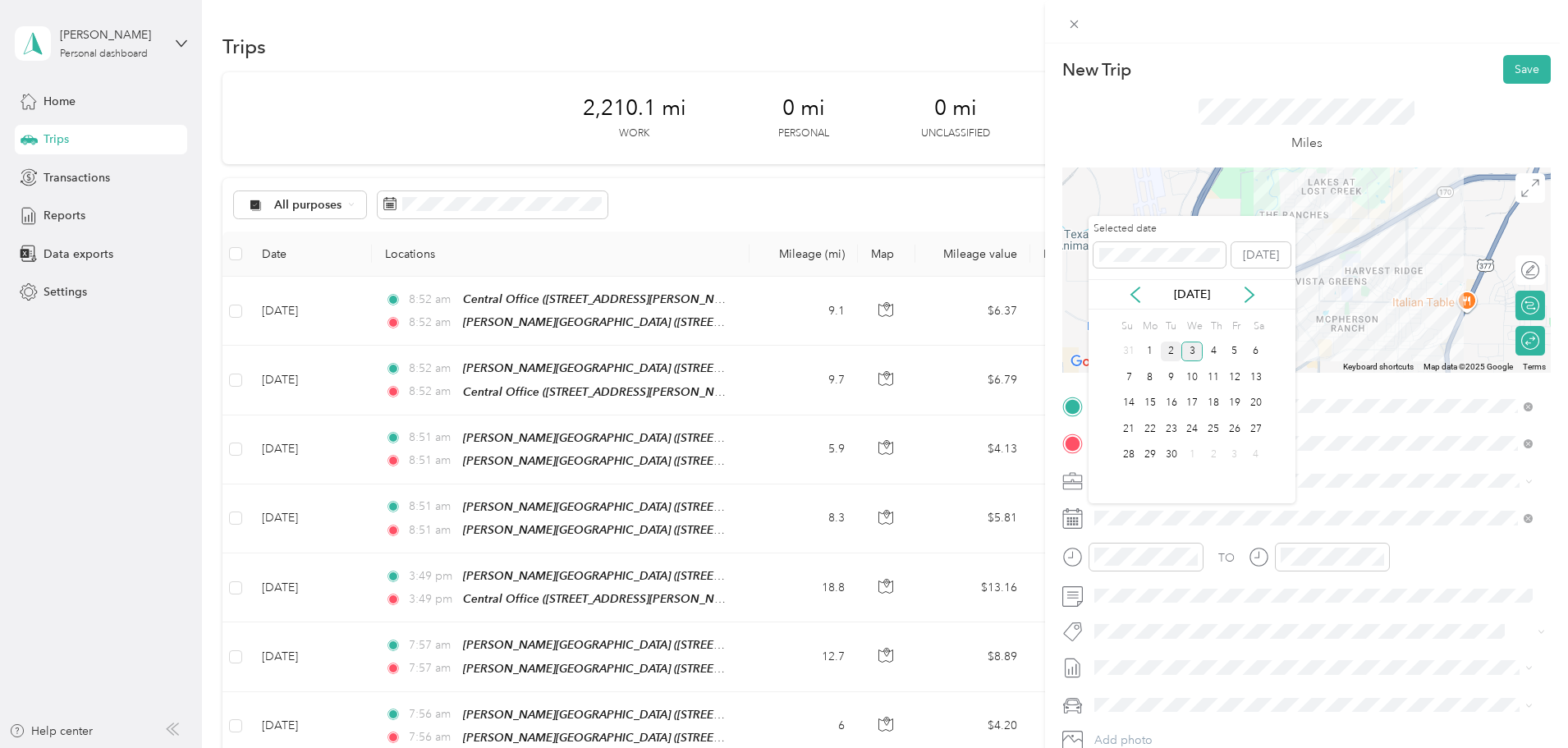
click at [1174, 356] on div "2" at bounding box center [1171, 351] width 21 height 20
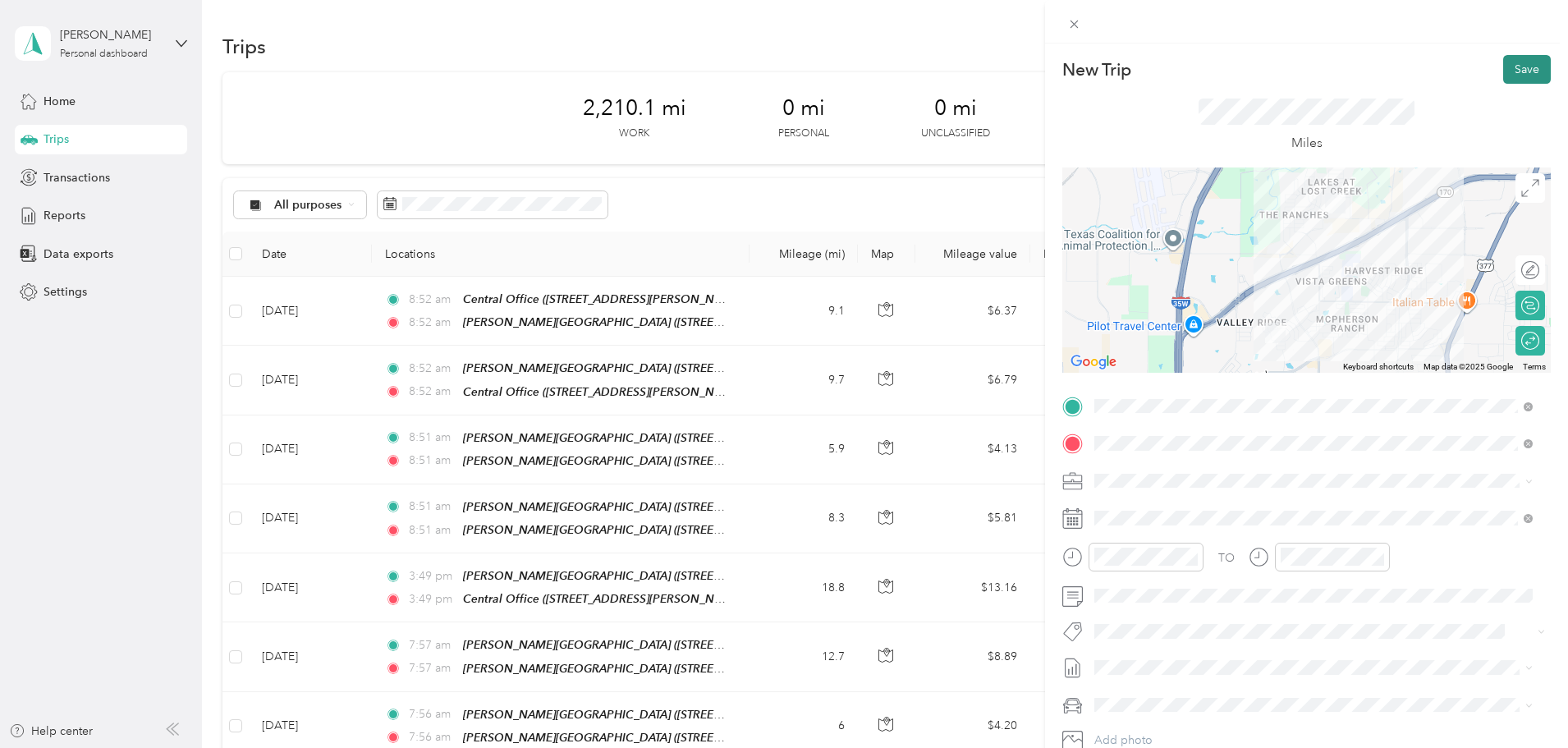
click at [1511, 67] on button "Save" at bounding box center [1527, 69] width 48 height 29
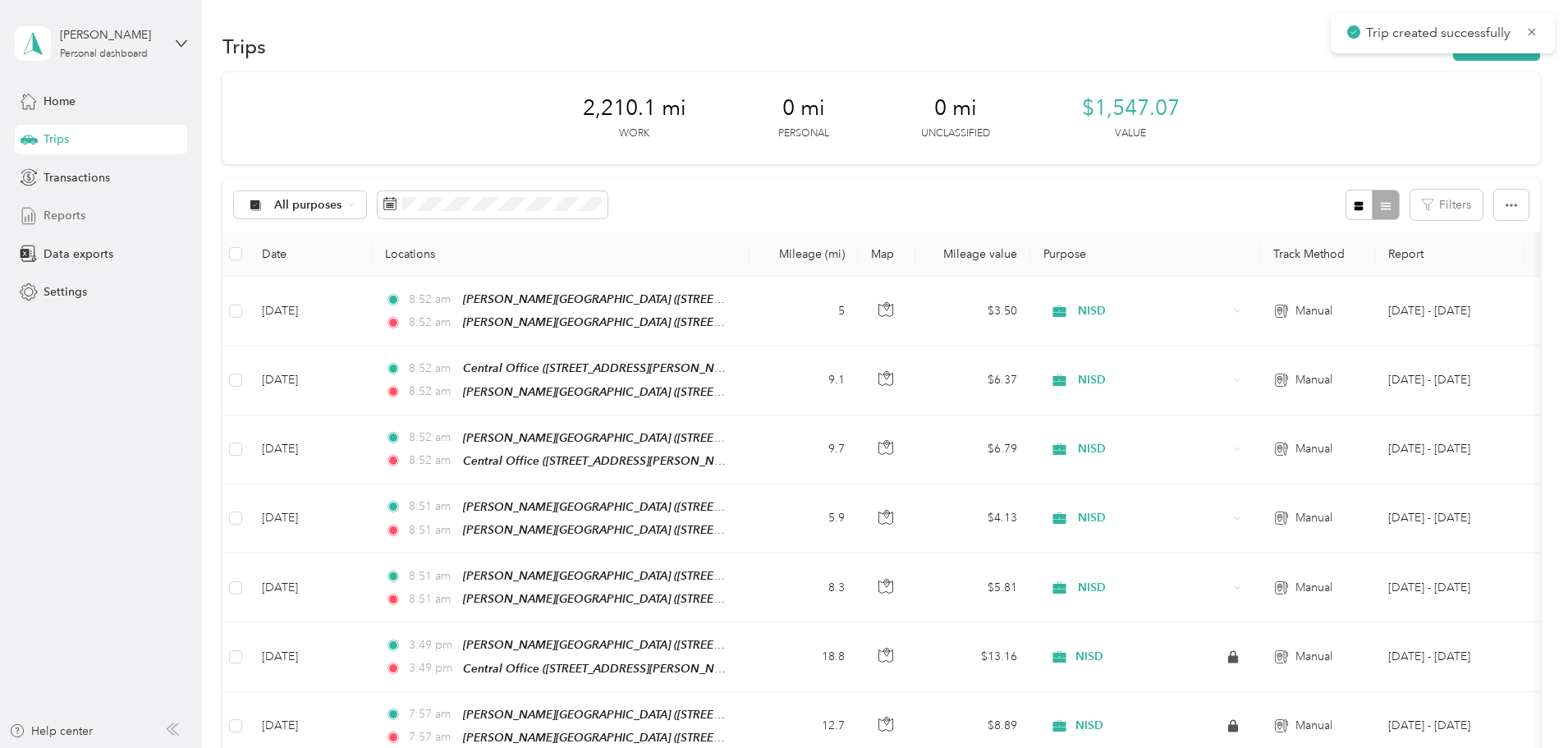
click at [46, 215] on span "Reports" at bounding box center [65, 215] width 42 height 18
